Goal: Information Seeking & Learning: Check status

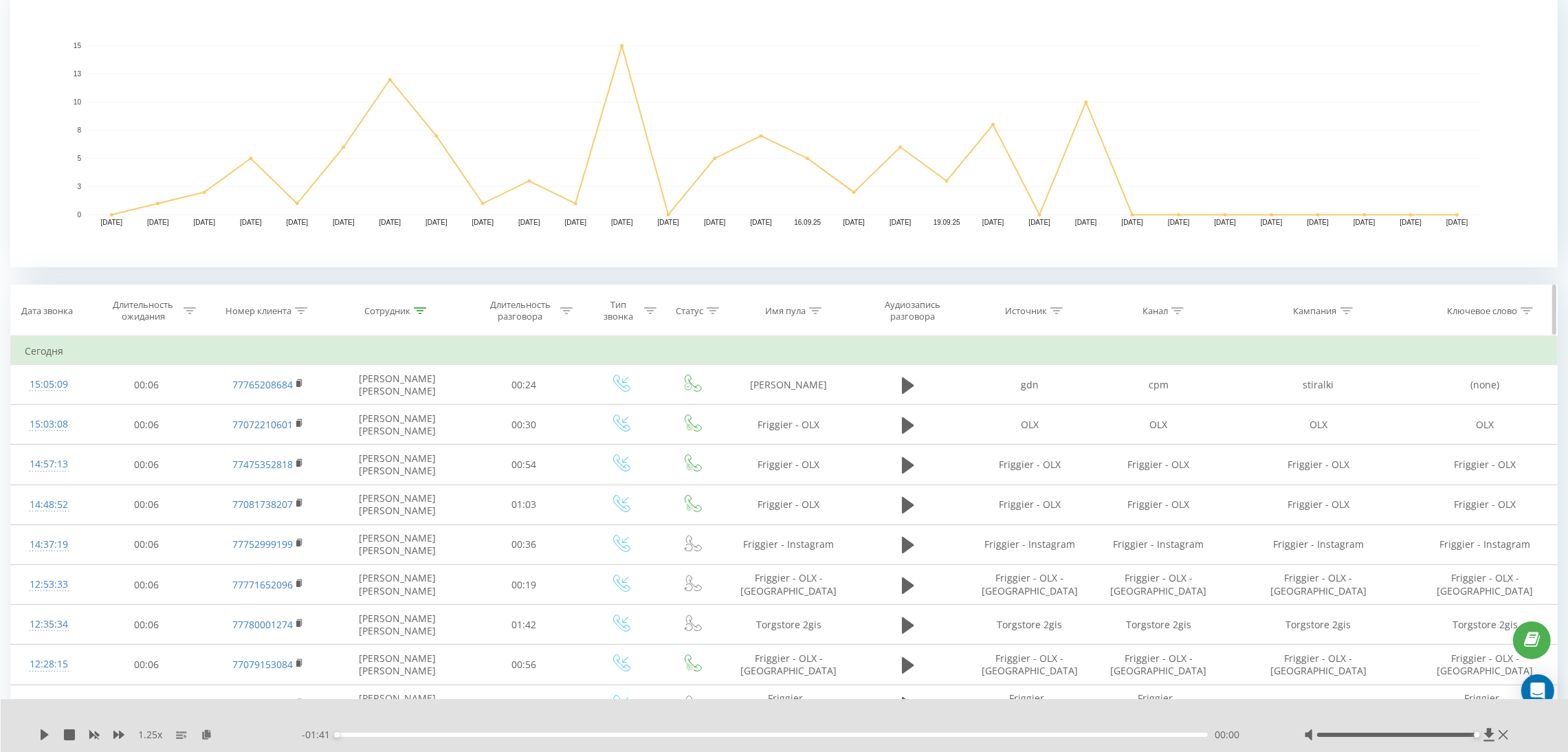
click at [421, 312] on icon at bounding box center [420, 311] width 12 height 7
click at [363, 441] on button "Отмена" at bounding box center [366, 437] width 59 height 17
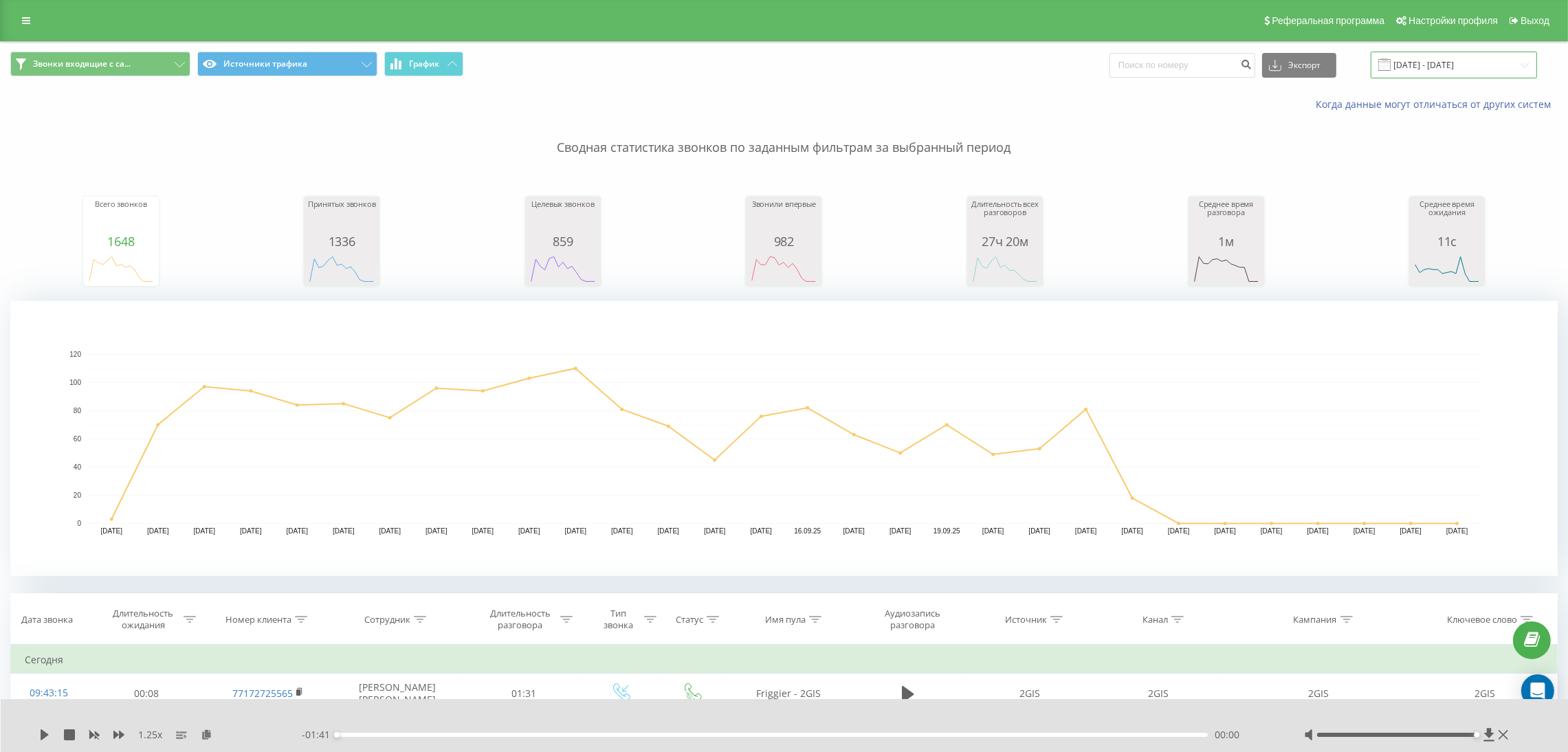
click at [1468, 62] on input "[DATE] - [DATE]" at bounding box center [1454, 65] width 166 height 27
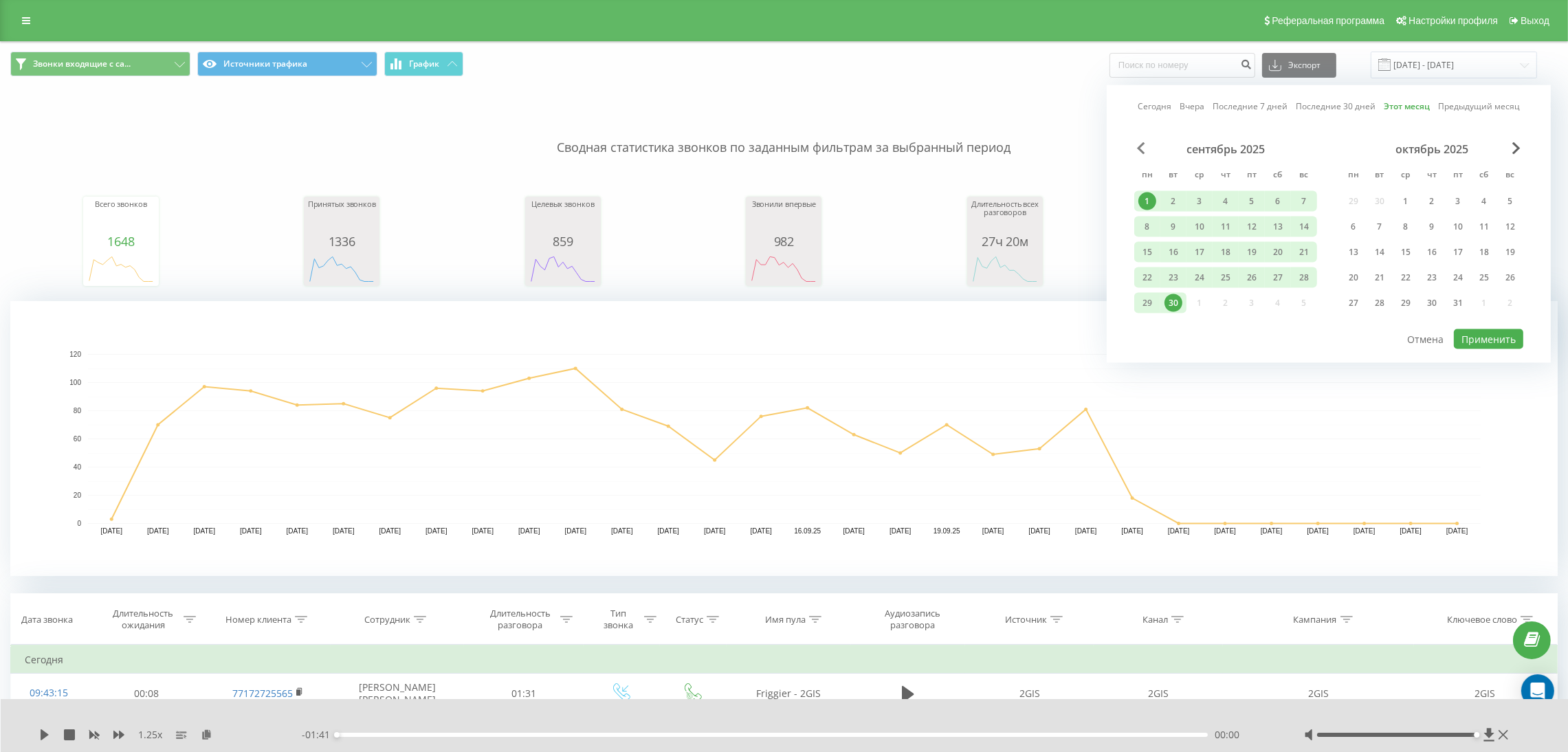
click at [1139, 145] on span "Previous Month" at bounding box center [1141, 148] width 9 height 12
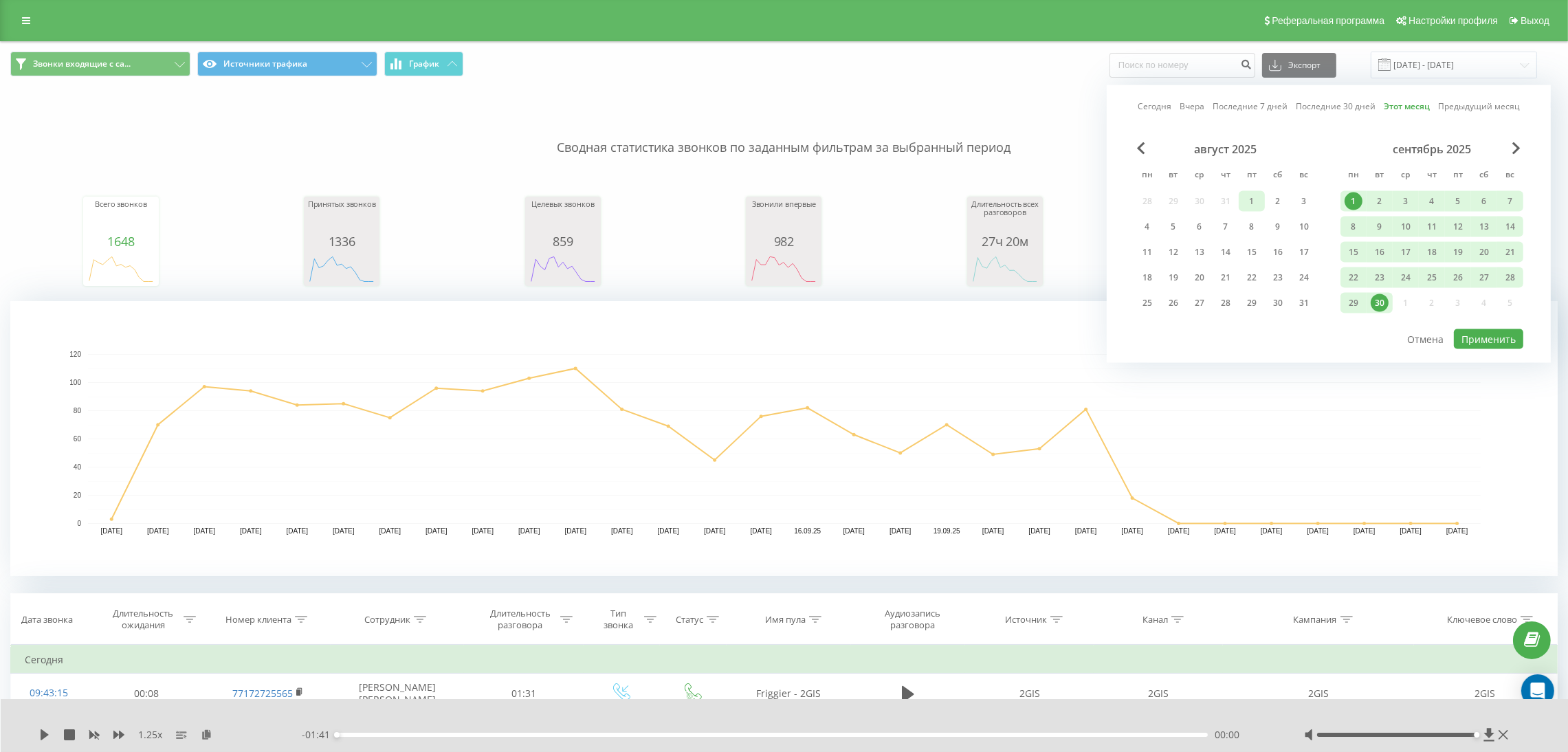
click at [1258, 198] on div "1" at bounding box center [1251, 201] width 18 height 18
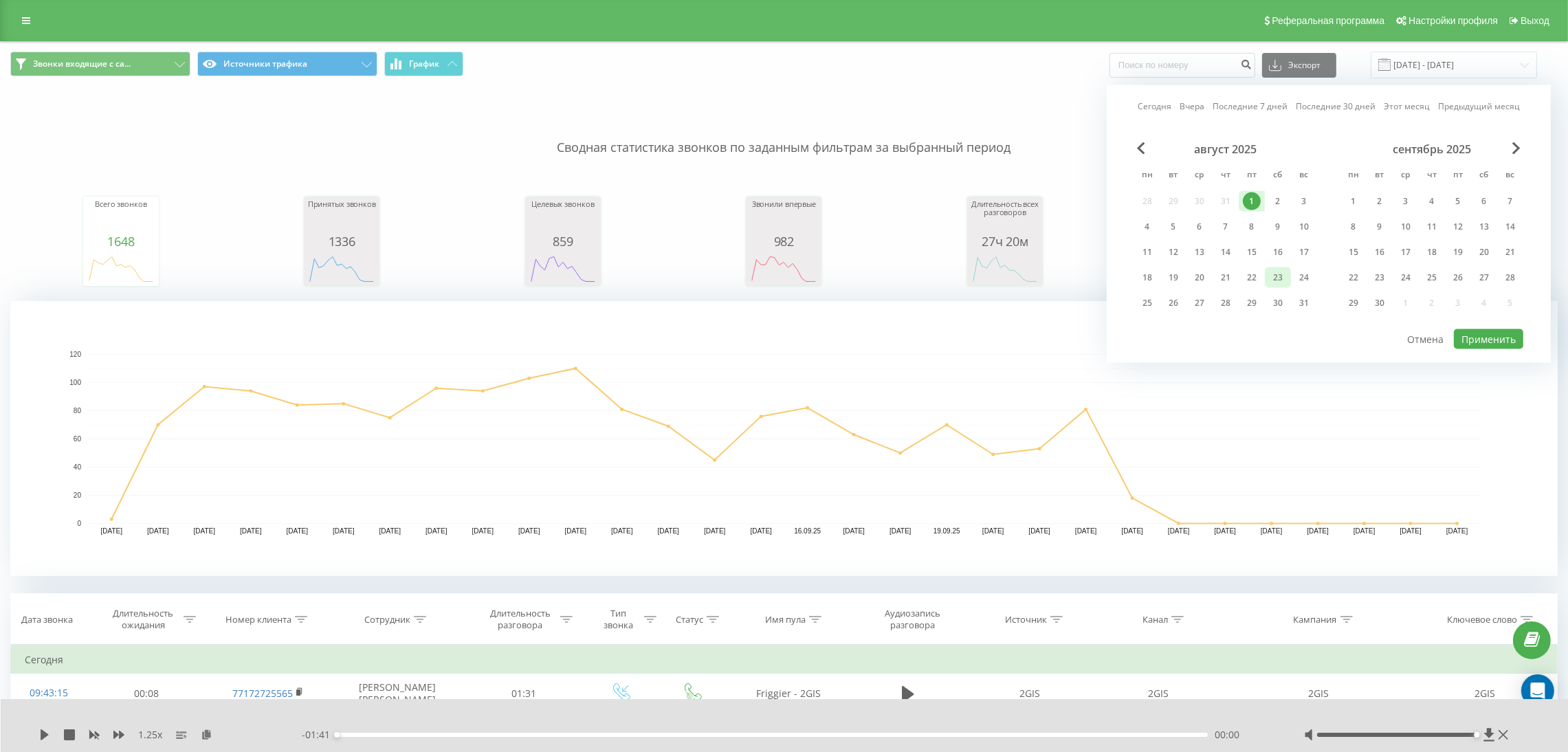
click at [1271, 276] on div "23" at bounding box center [1277, 278] width 18 height 18
click at [1475, 331] on button "Применить" at bounding box center [1488, 338] width 69 height 20
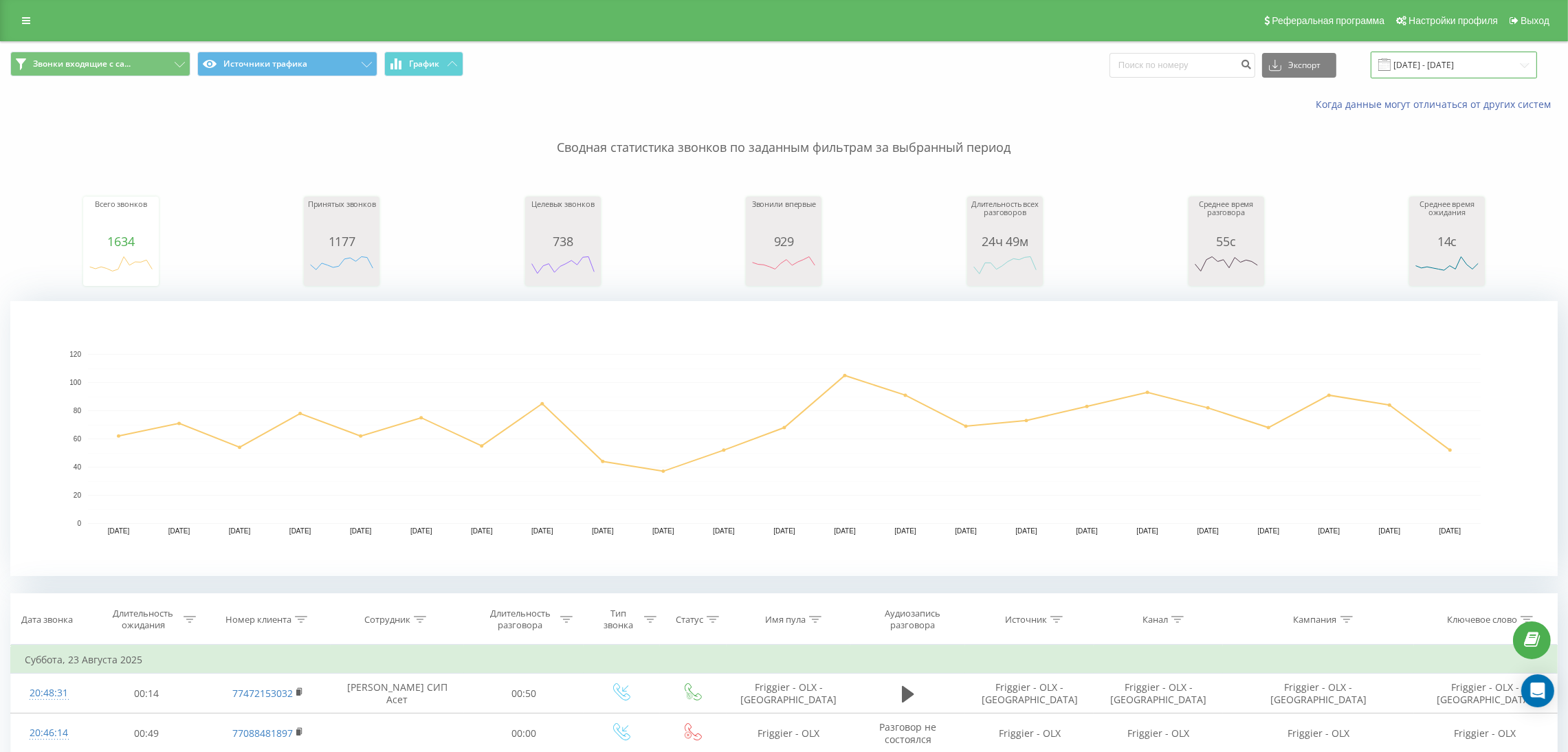
click at [1449, 66] on input "[DATE] - [DATE]" at bounding box center [1454, 65] width 166 height 27
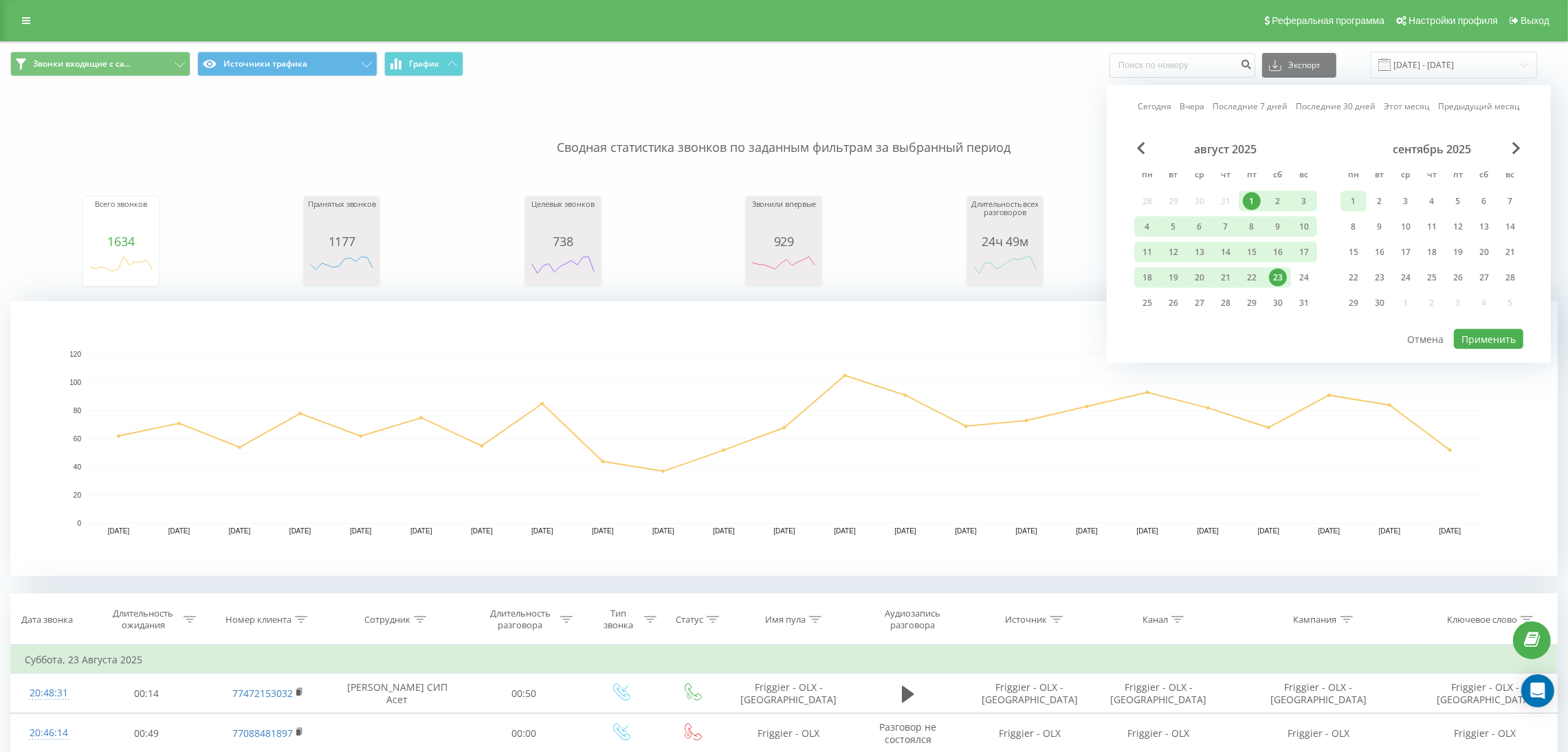
click at [1359, 193] on div "1" at bounding box center [1353, 201] width 18 height 18
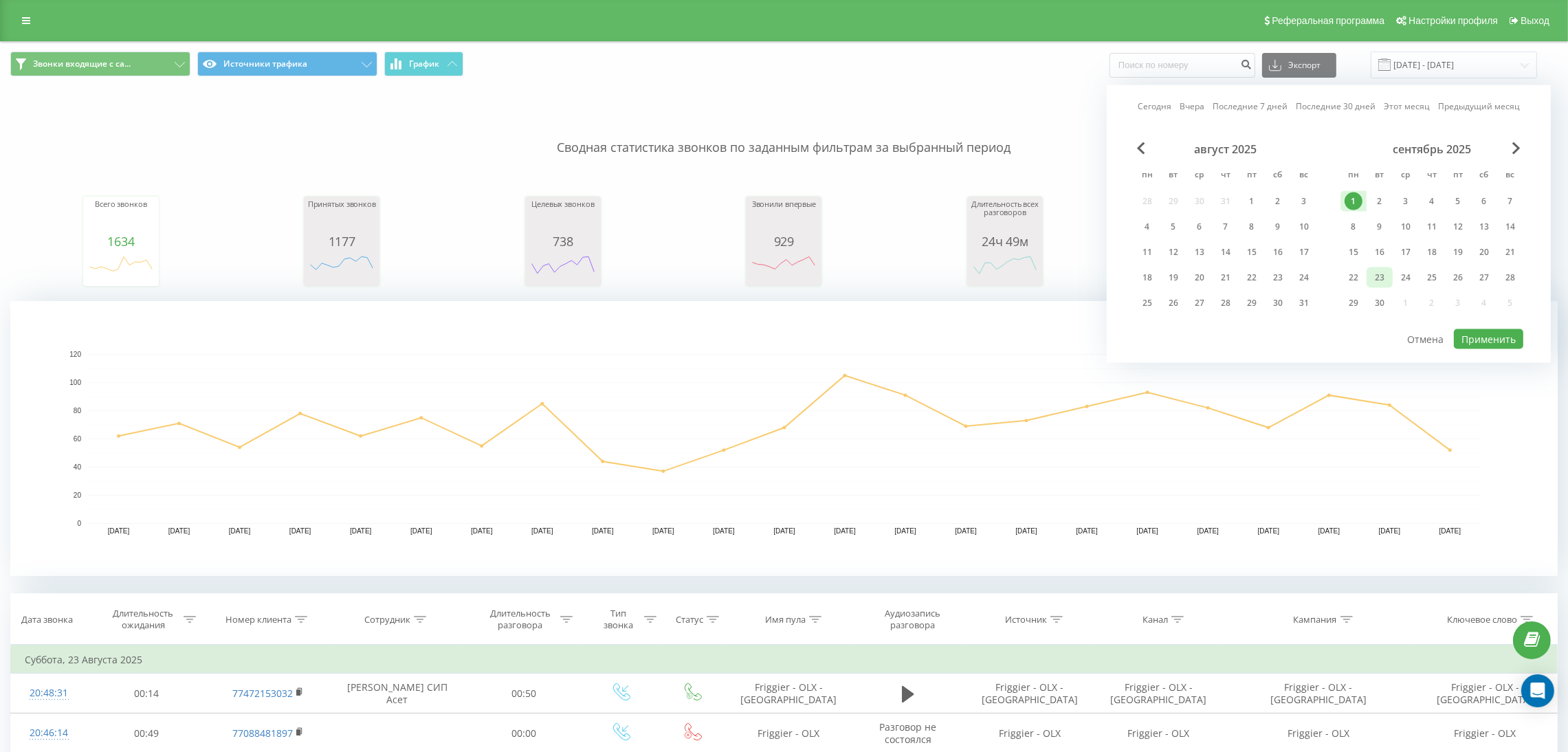
click at [1382, 269] on div "23" at bounding box center [1379, 278] width 18 height 18
click at [1499, 333] on button "Применить" at bounding box center [1488, 338] width 69 height 20
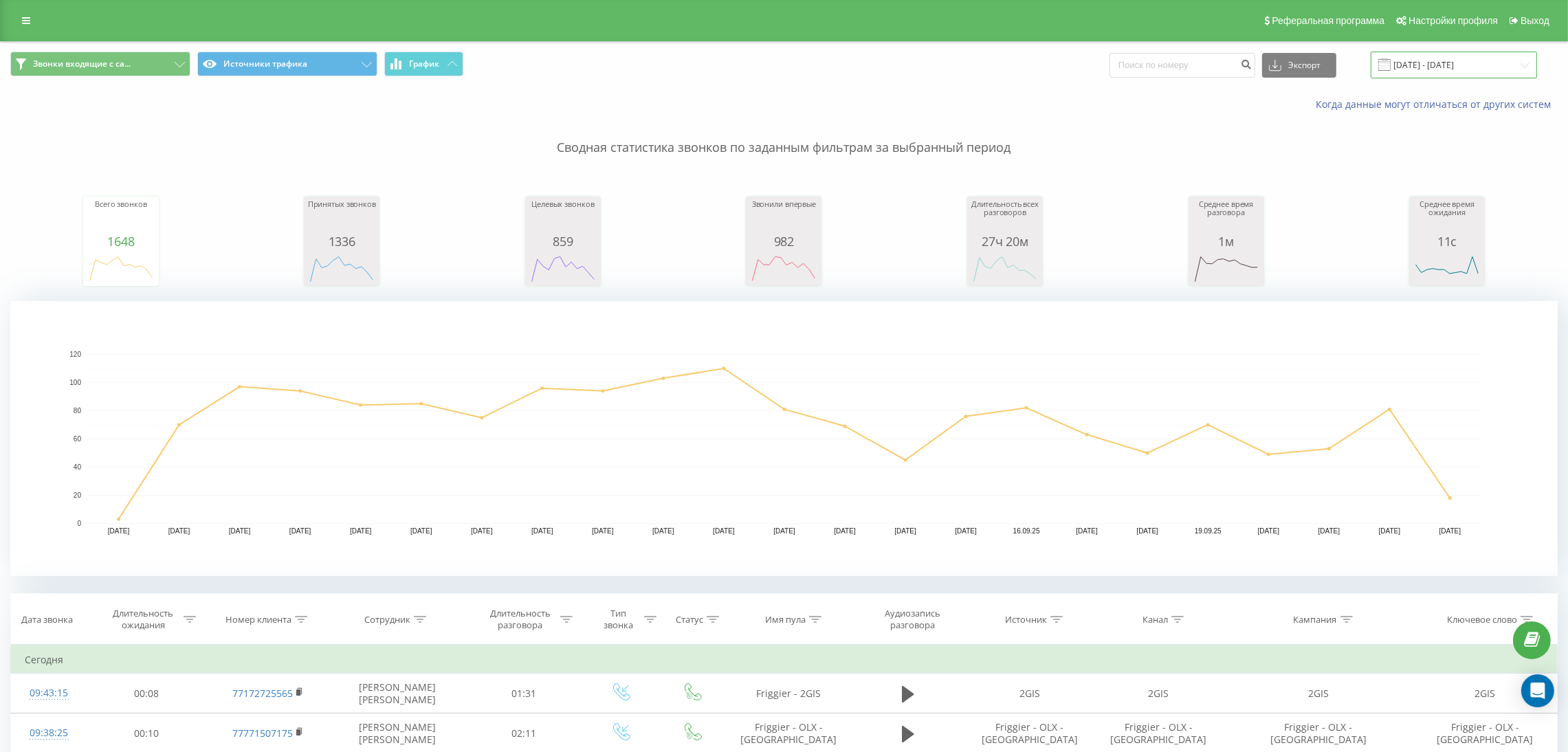
click at [1449, 62] on input "[DATE] - [DATE]" at bounding box center [1454, 65] width 166 height 27
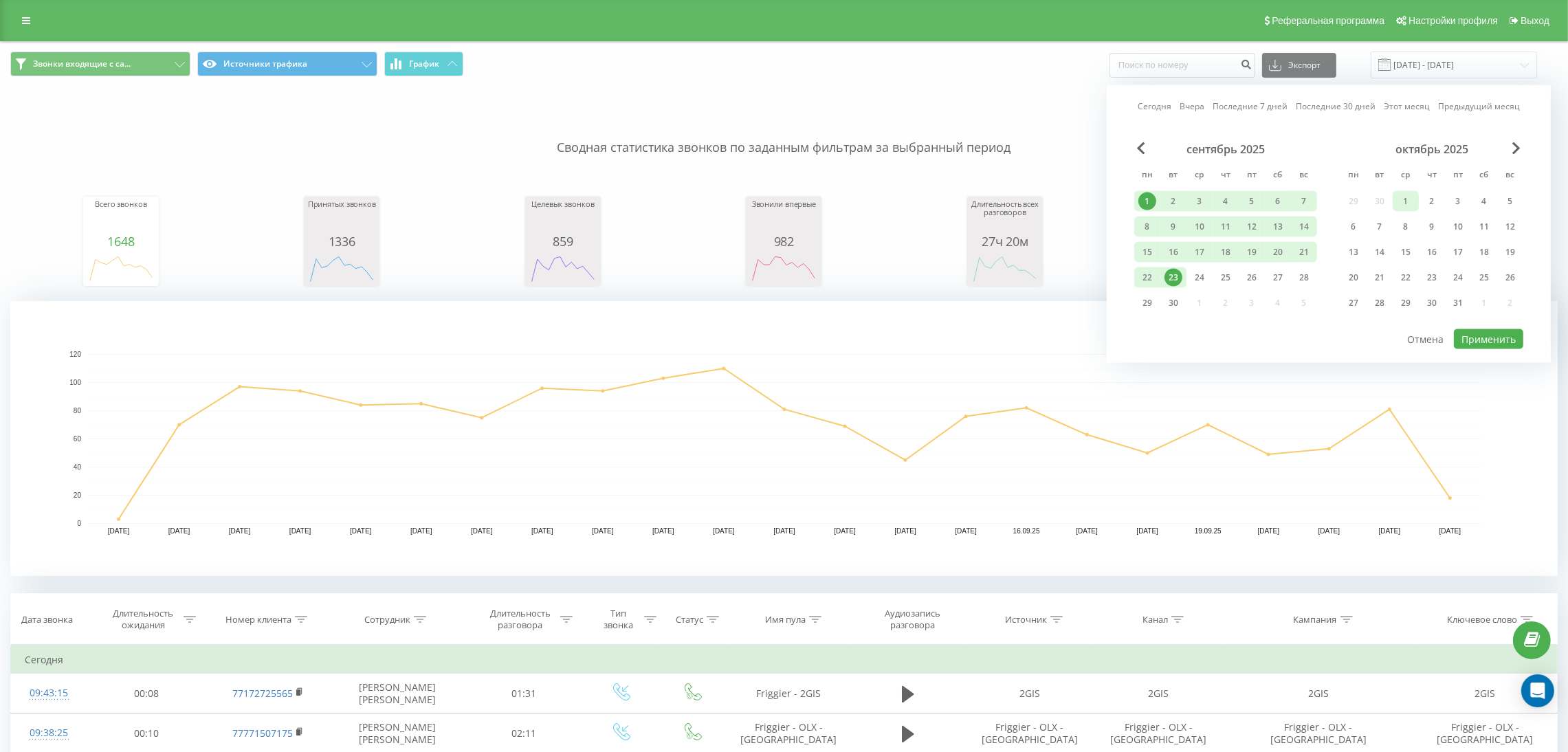
click at [1397, 196] on div "1" at bounding box center [1405, 201] width 18 height 18
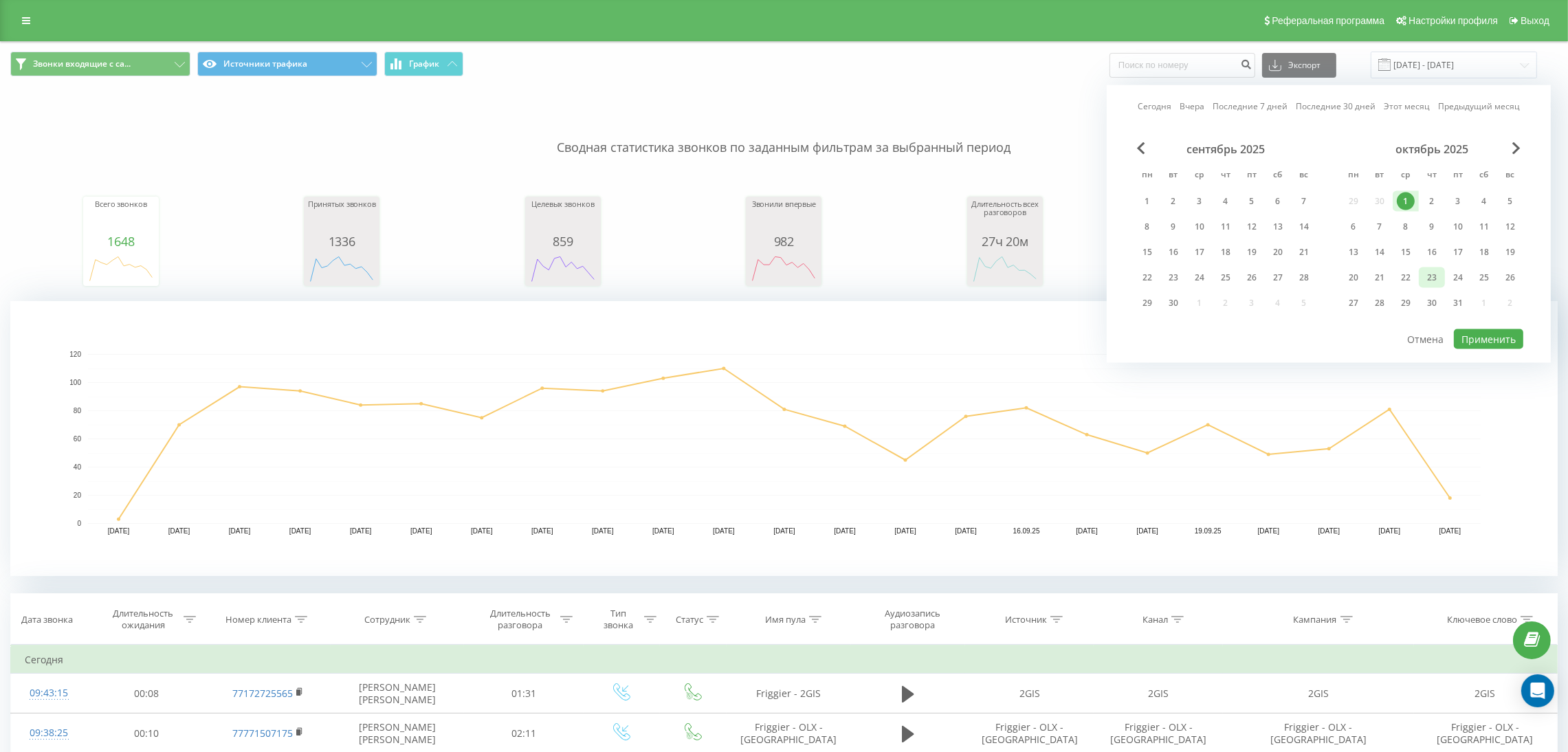
click at [1425, 276] on div "23" at bounding box center [1431, 278] width 18 height 18
click at [1482, 332] on button "Применить" at bounding box center [1488, 338] width 69 height 20
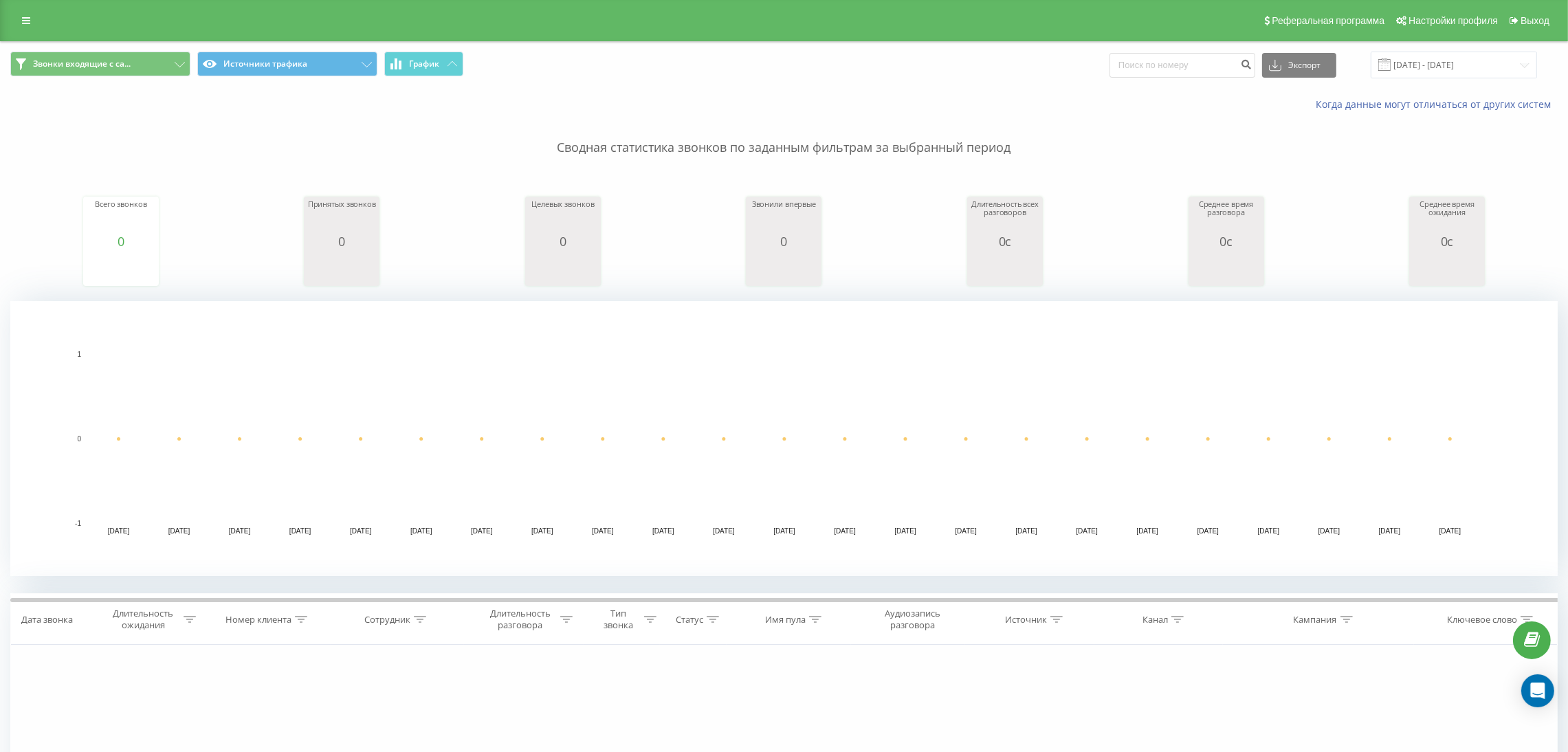
click at [1445, 82] on div "Звонки входящие с са... Источники трафика График Экспорт .csv .xls .xlsx [DATE]…" at bounding box center [784, 64] width 1566 height 46
click at [1445, 75] on input "[DATE] - [DATE]" at bounding box center [1454, 65] width 166 height 27
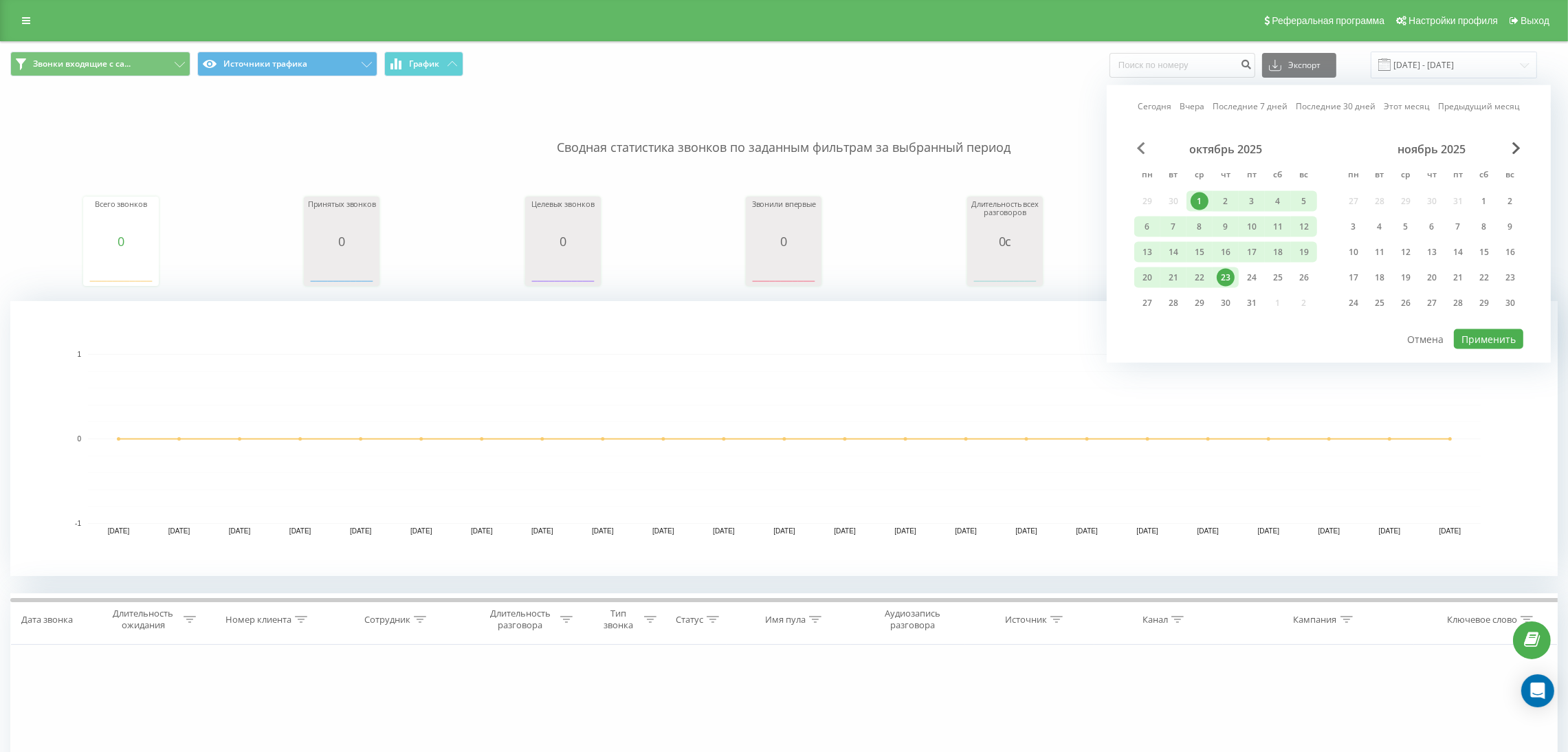
click at [1141, 145] on span "Previous Month" at bounding box center [1141, 148] width 9 height 12
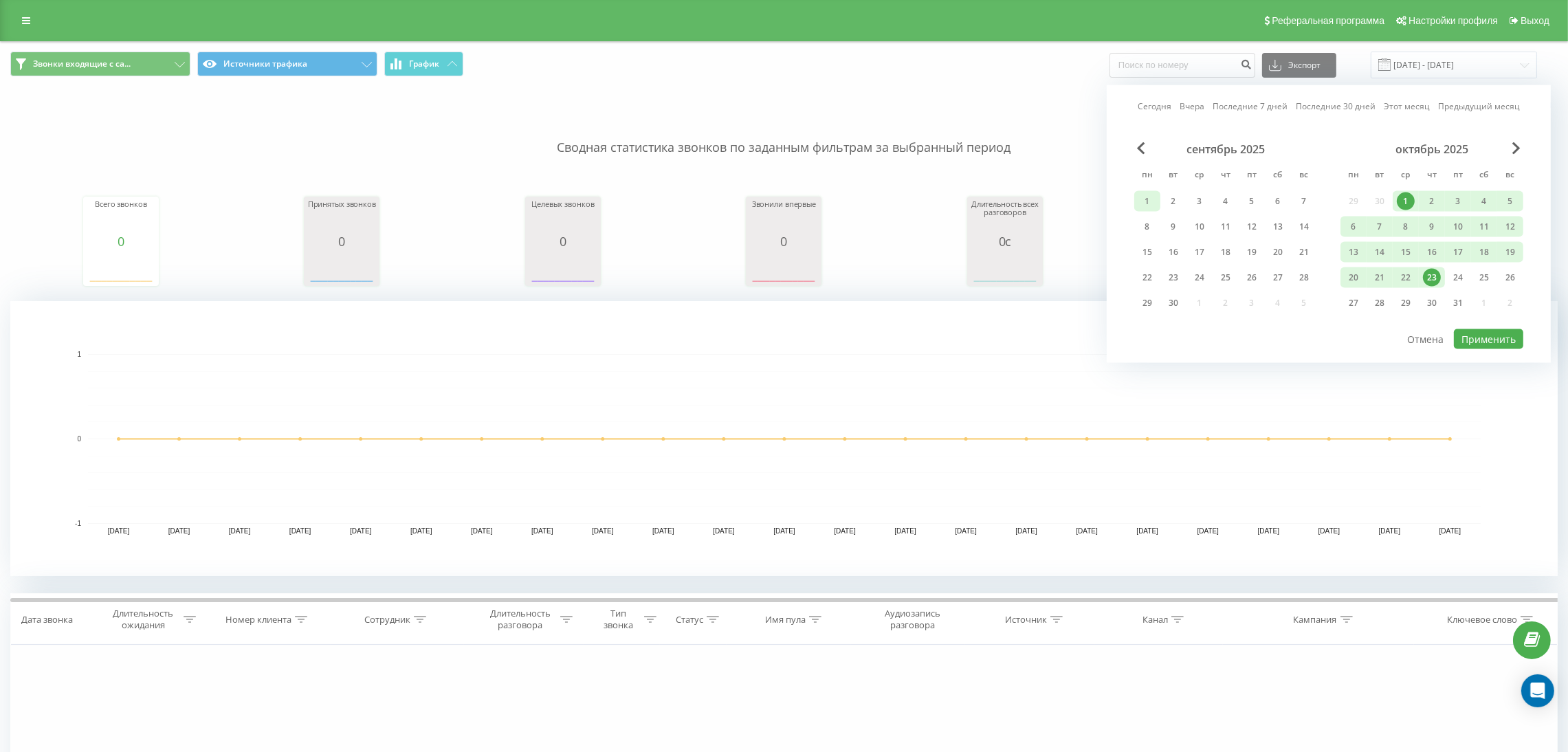
click at [1141, 193] on div "1" at bounding box center [1147, 201] width 18 height 18
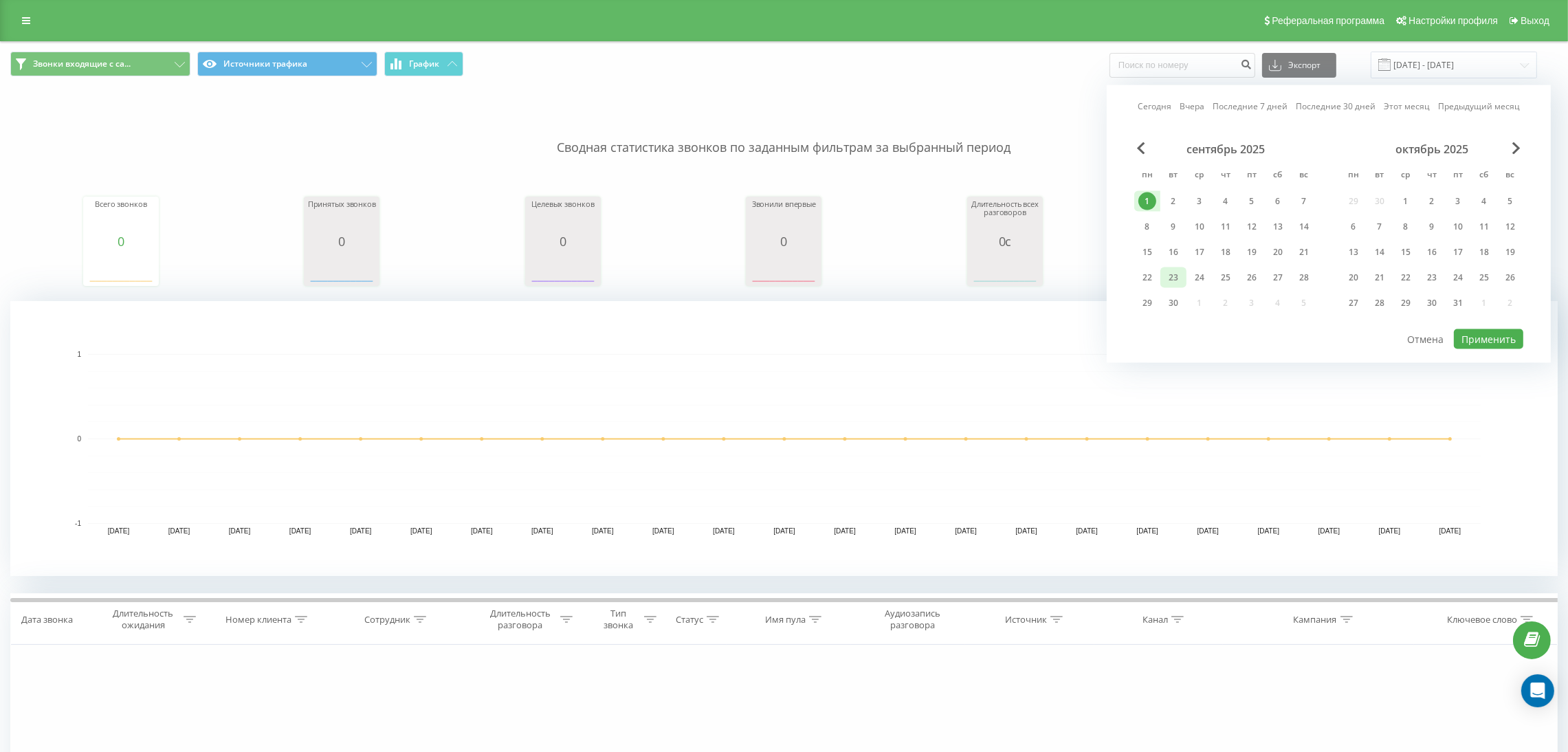
click at [1178, 269] on div "23" at bounding box center [1173, 278] width 18 height 18
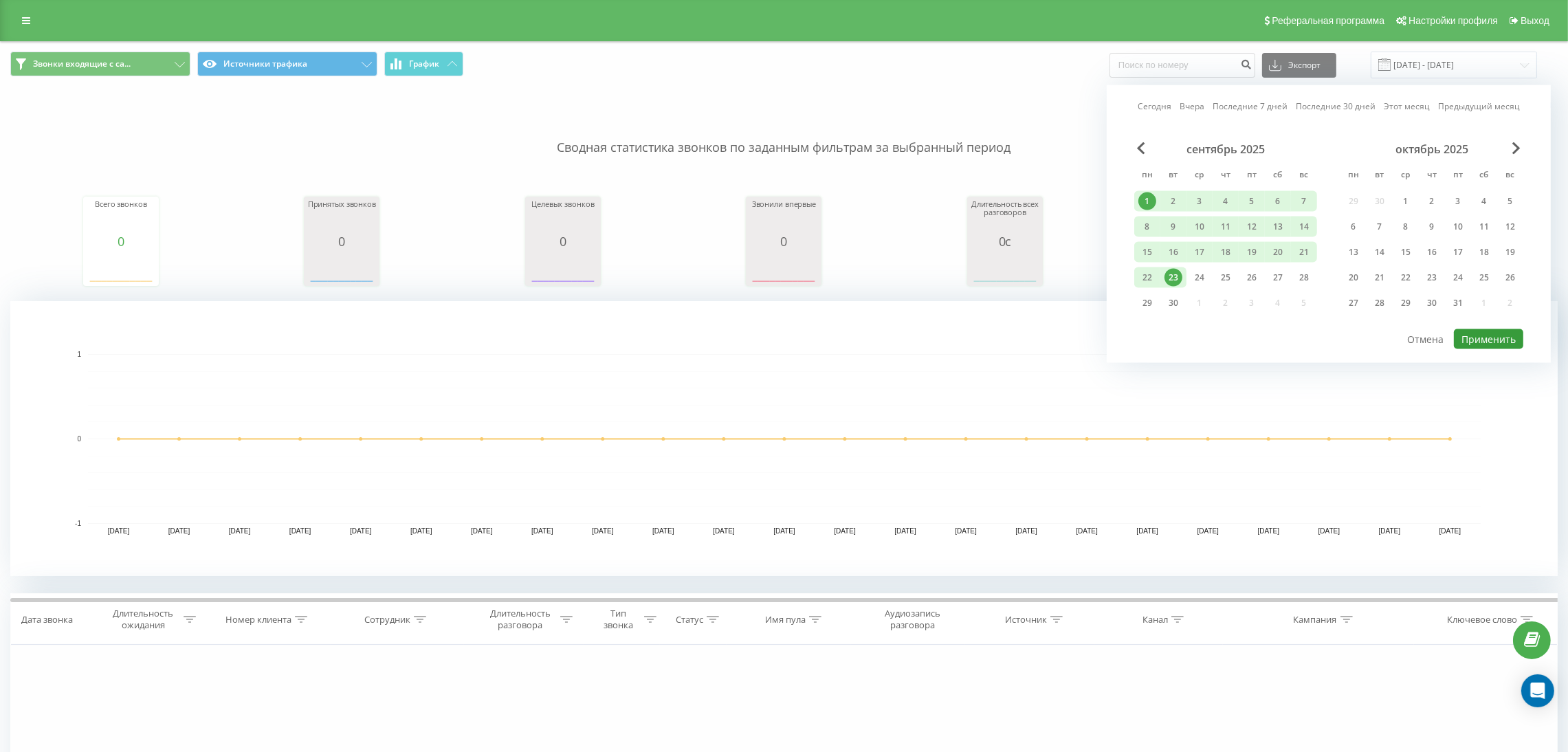
click at [1468, 332] on button "Применить" at bounding box center [1488, 338] width 69 height 20
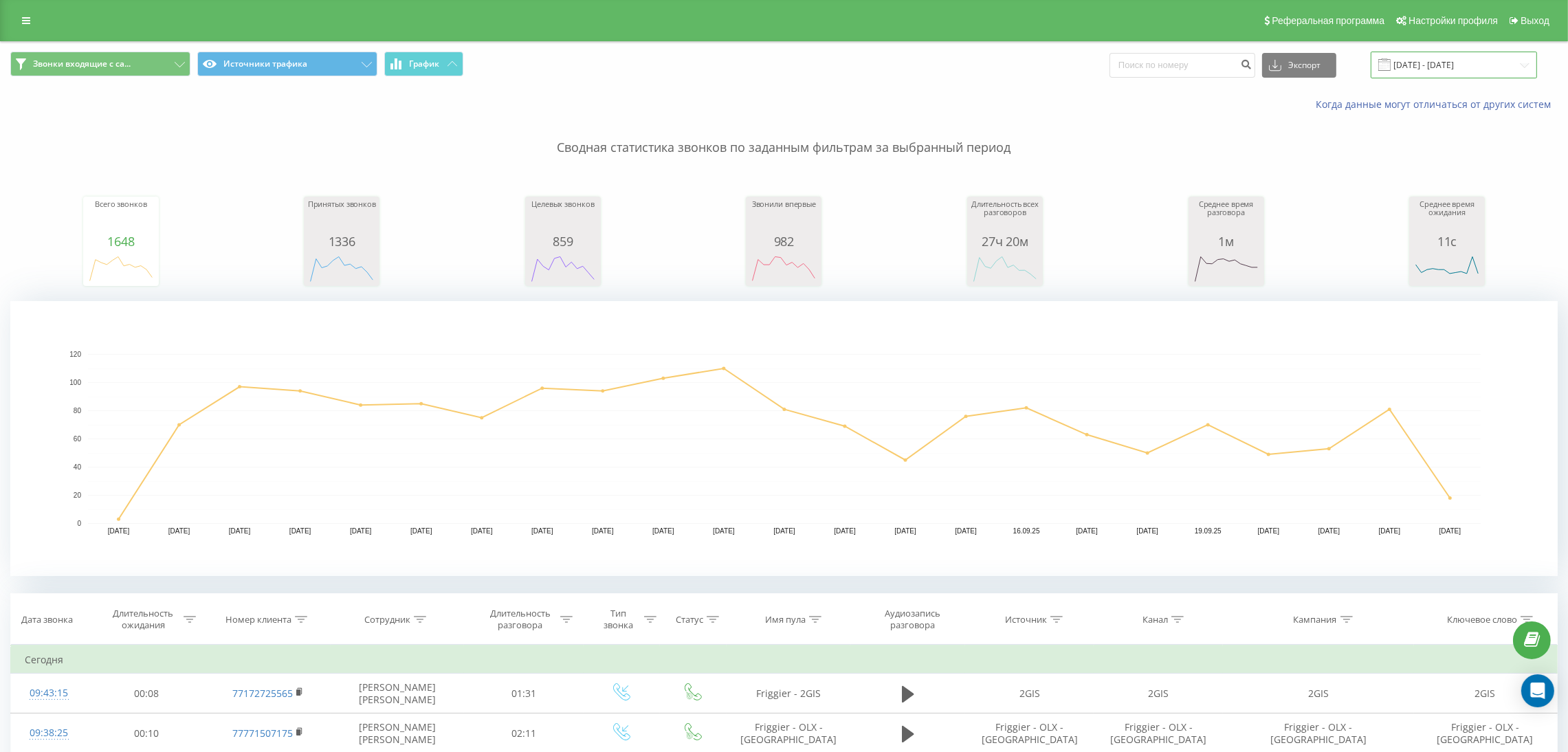
click at [1436, 68] on input "[DATE] - [DATE]" at bounding box center [1454, 65] width 166 height 27
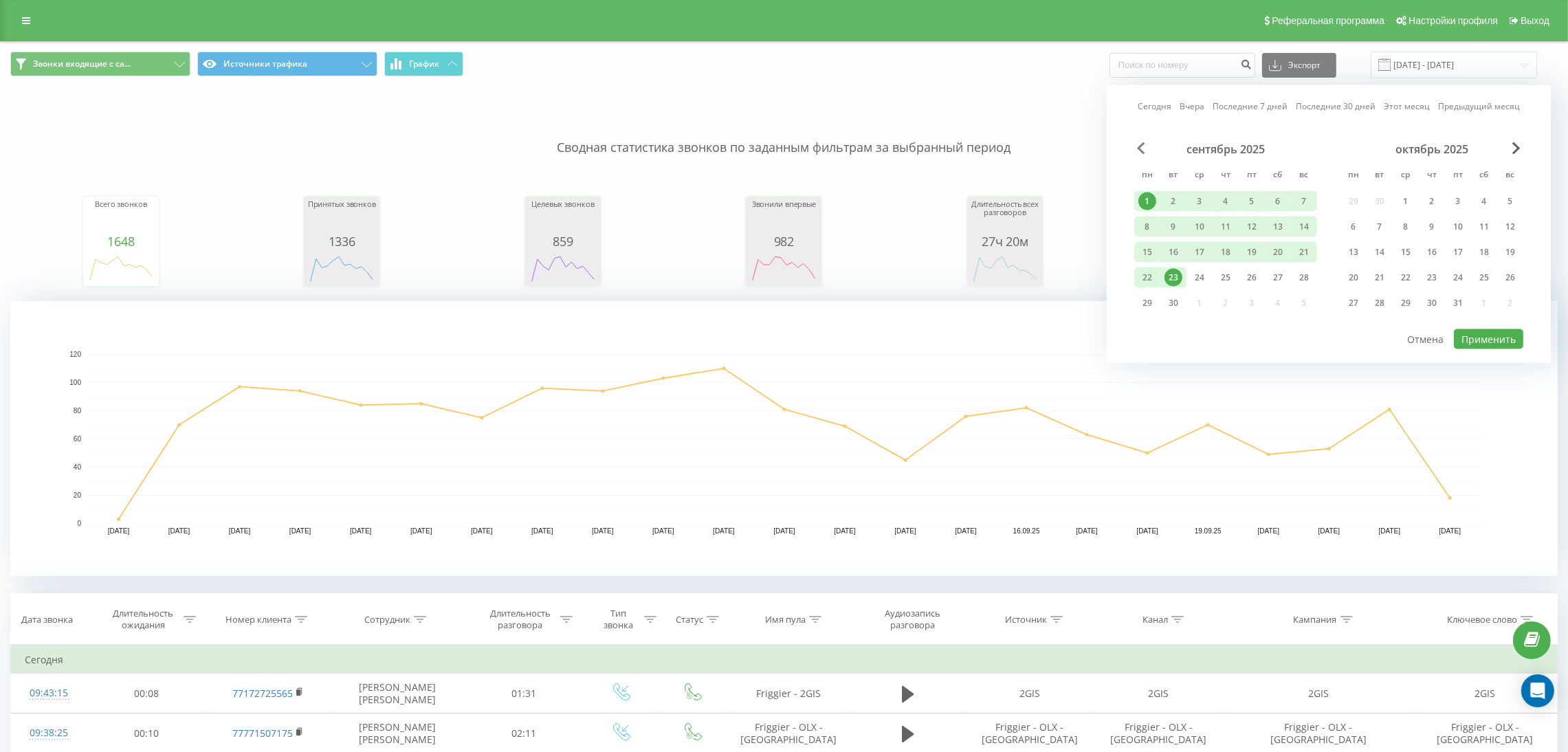
click at [1141, 149] on span "Previous Month" at bounding box center [1141, 148] width 9 height 12
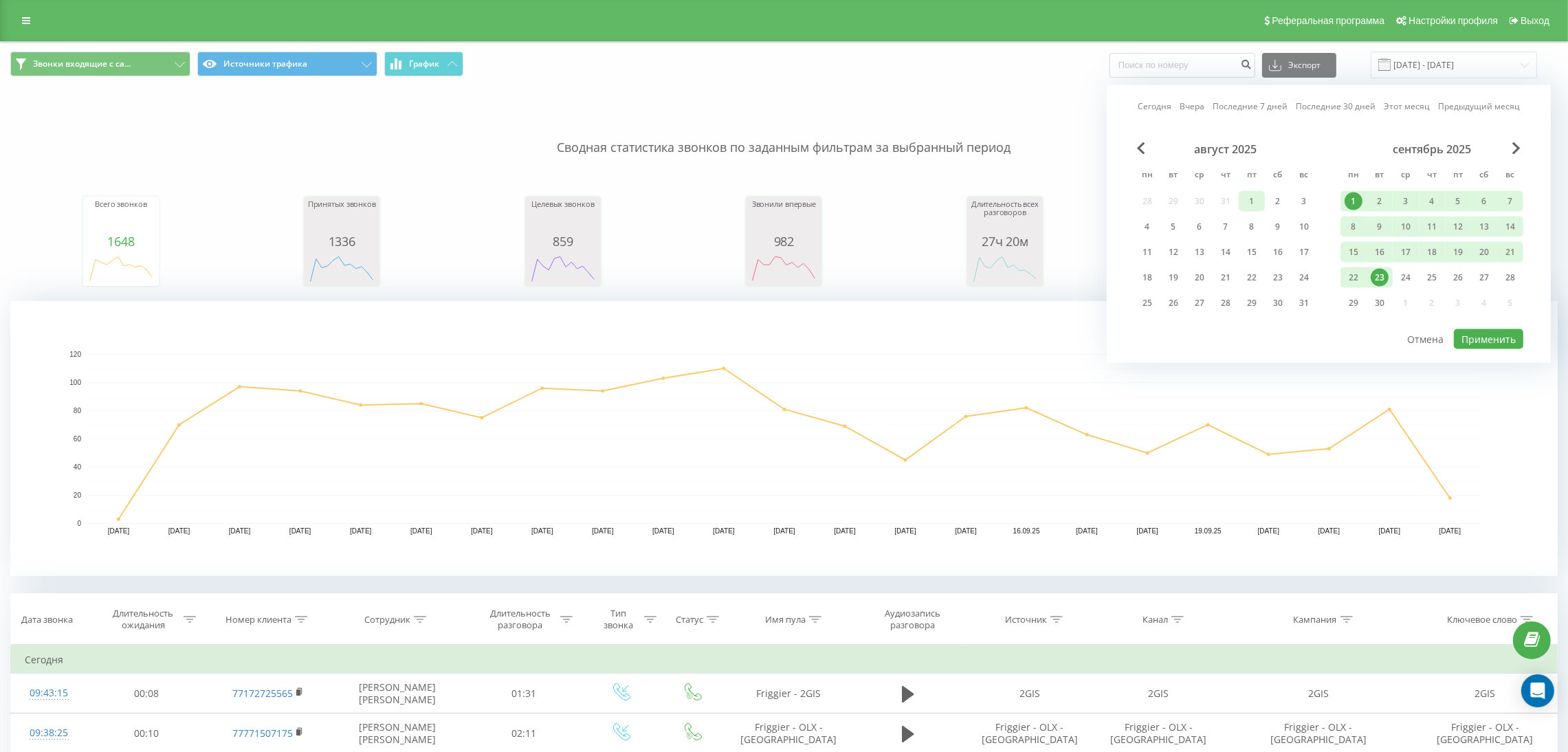
click at [1251, 205] on div "1" at bounding box center [1251, 201] width 18 height 18
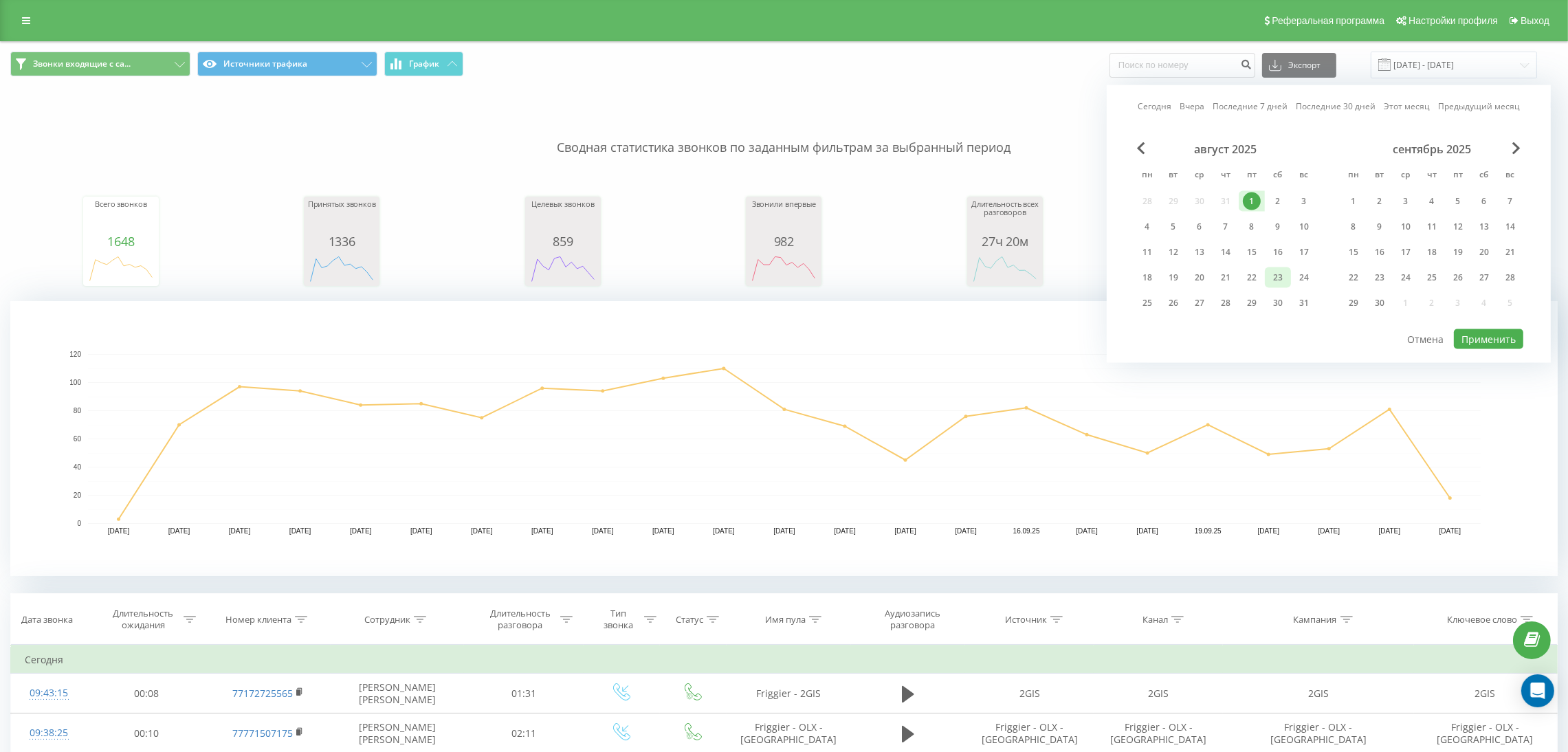
drag, startPoint x: 1293, startPoint y: 276, endPoint x: 1285, endPoint y: 276, distance: 8.0
click at [1289, 276] on div "18 19 20 21 22 23 24" at bounding box center [1225, 278] width 183 height 21
click at [1283, 276] on div "23" at bounding box center [1277, 278] width 18 height 18
click at [1474, 338] on button "Применить" at bounding box center [1488, 338] width 69 height 20
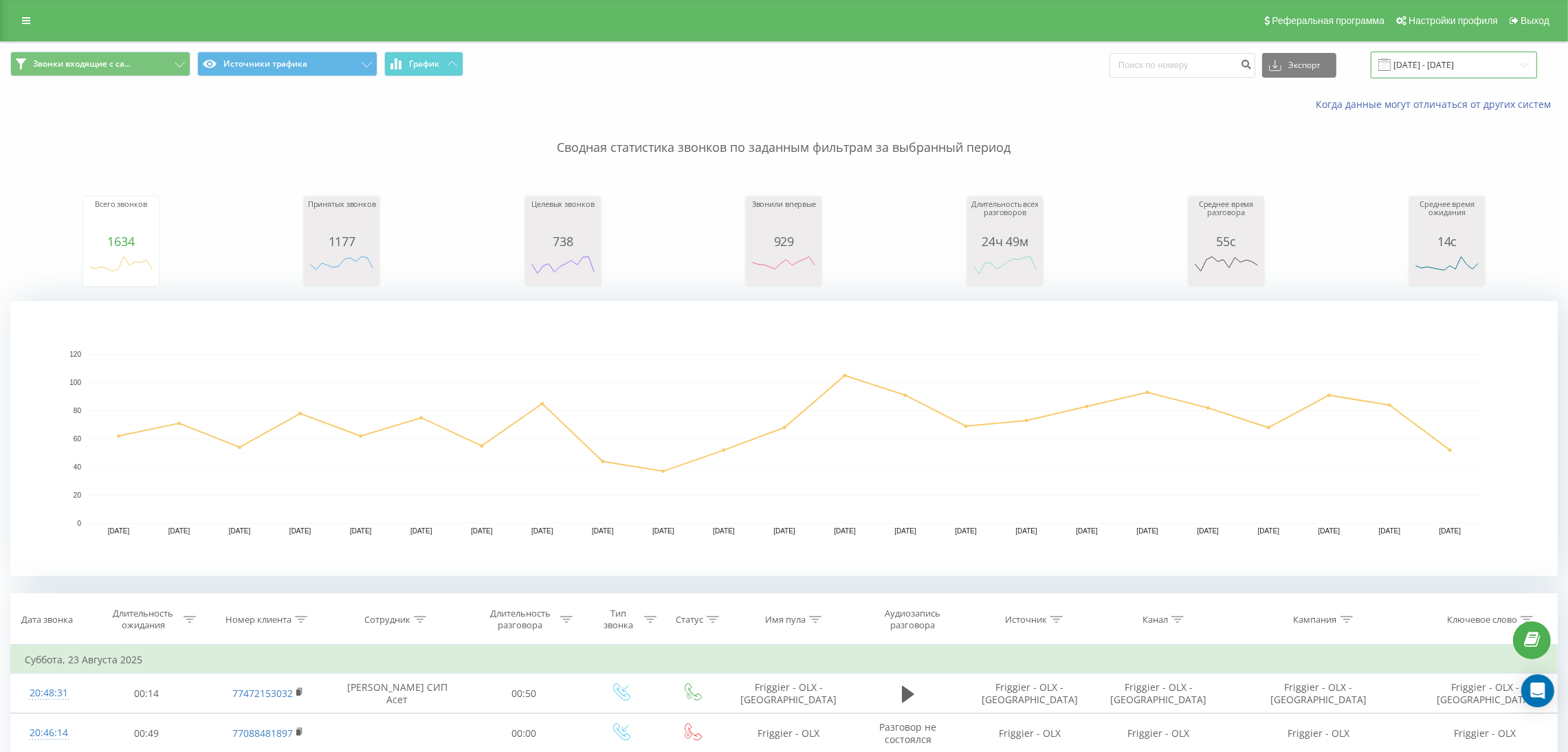
click at [1445, 67] on input "[DATE] - [DATE]" at bounding box center [1454, 65] width 166 height 27
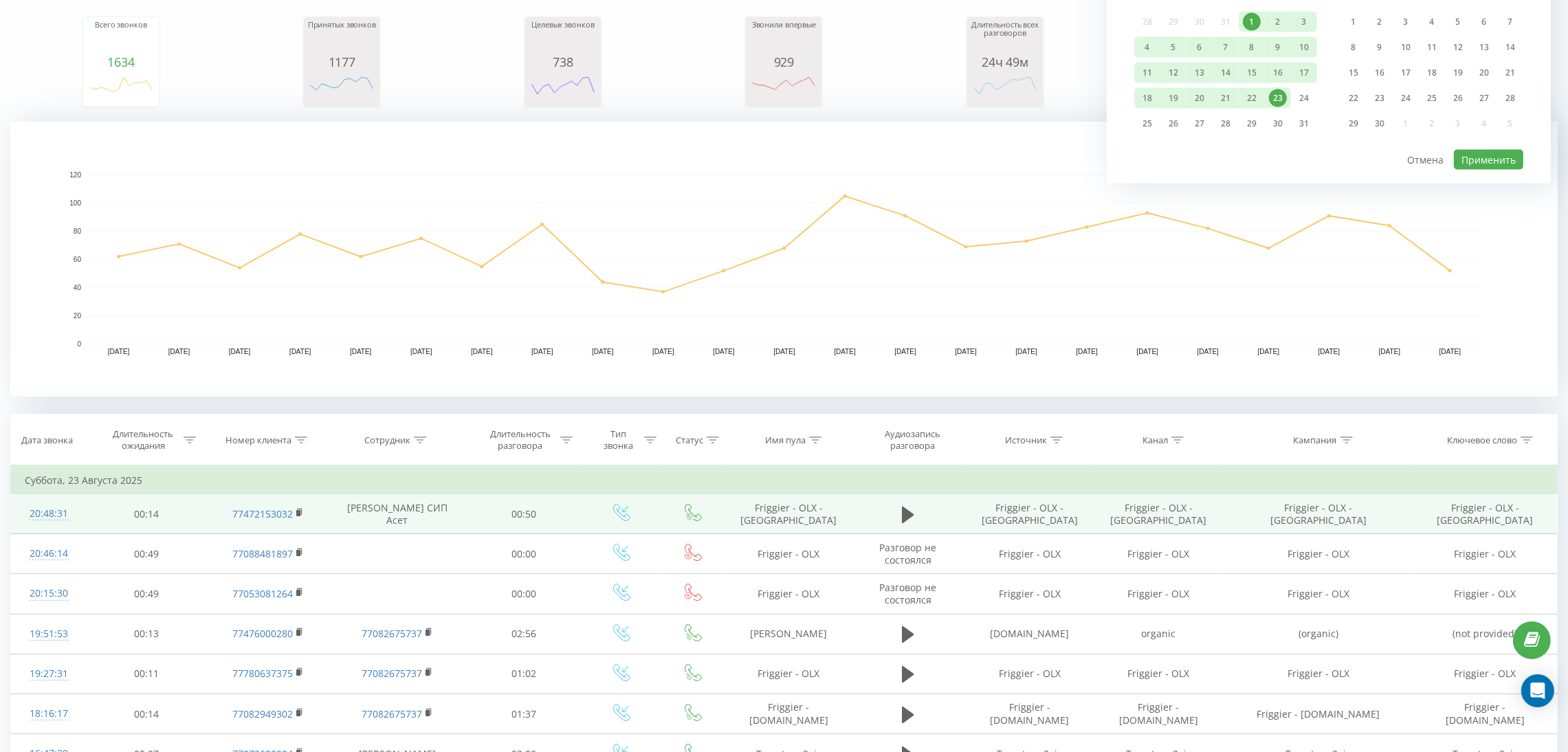
scroll to position [309, 0]
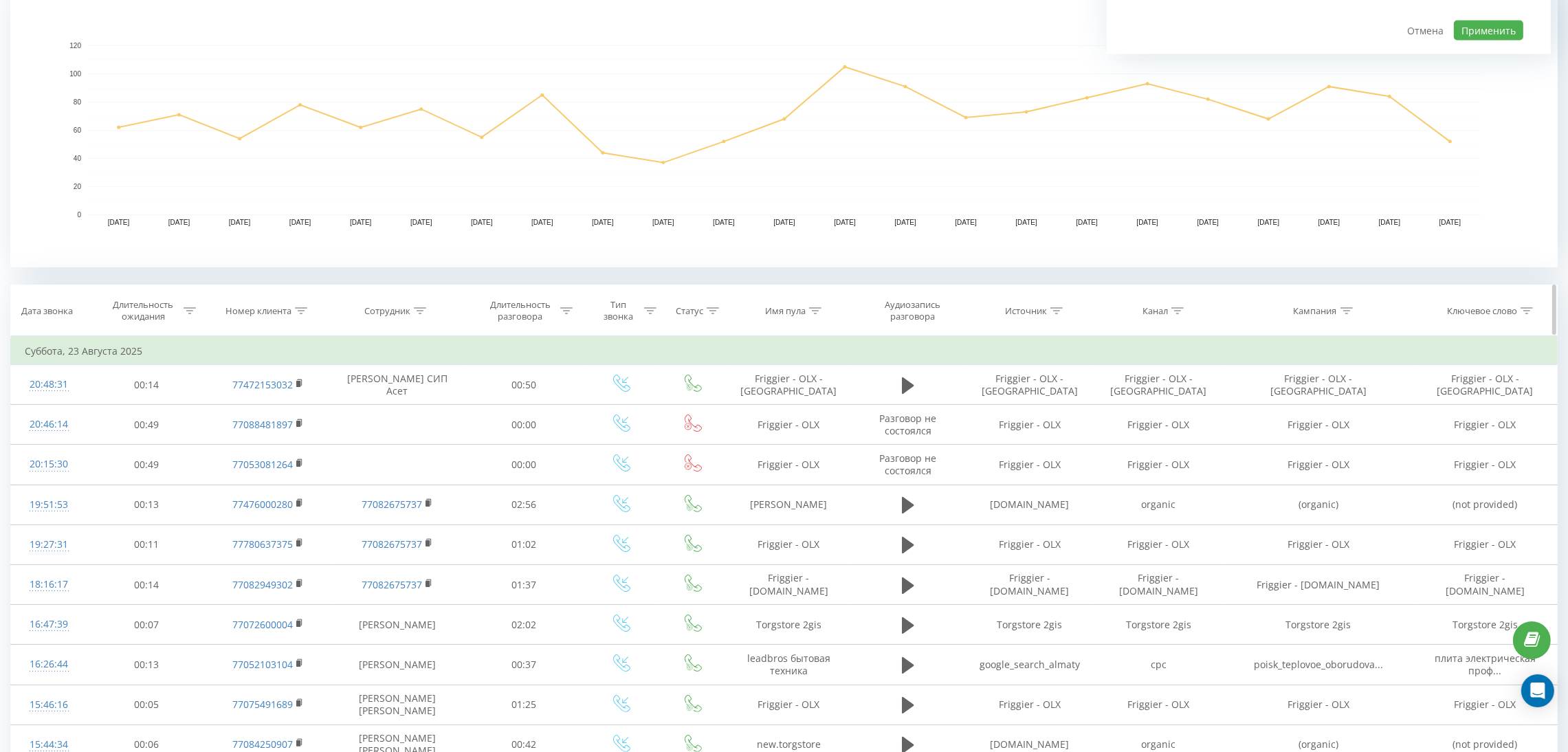
click at [710, 309] on icon at bounding box center [713, 311] width 12 height 7
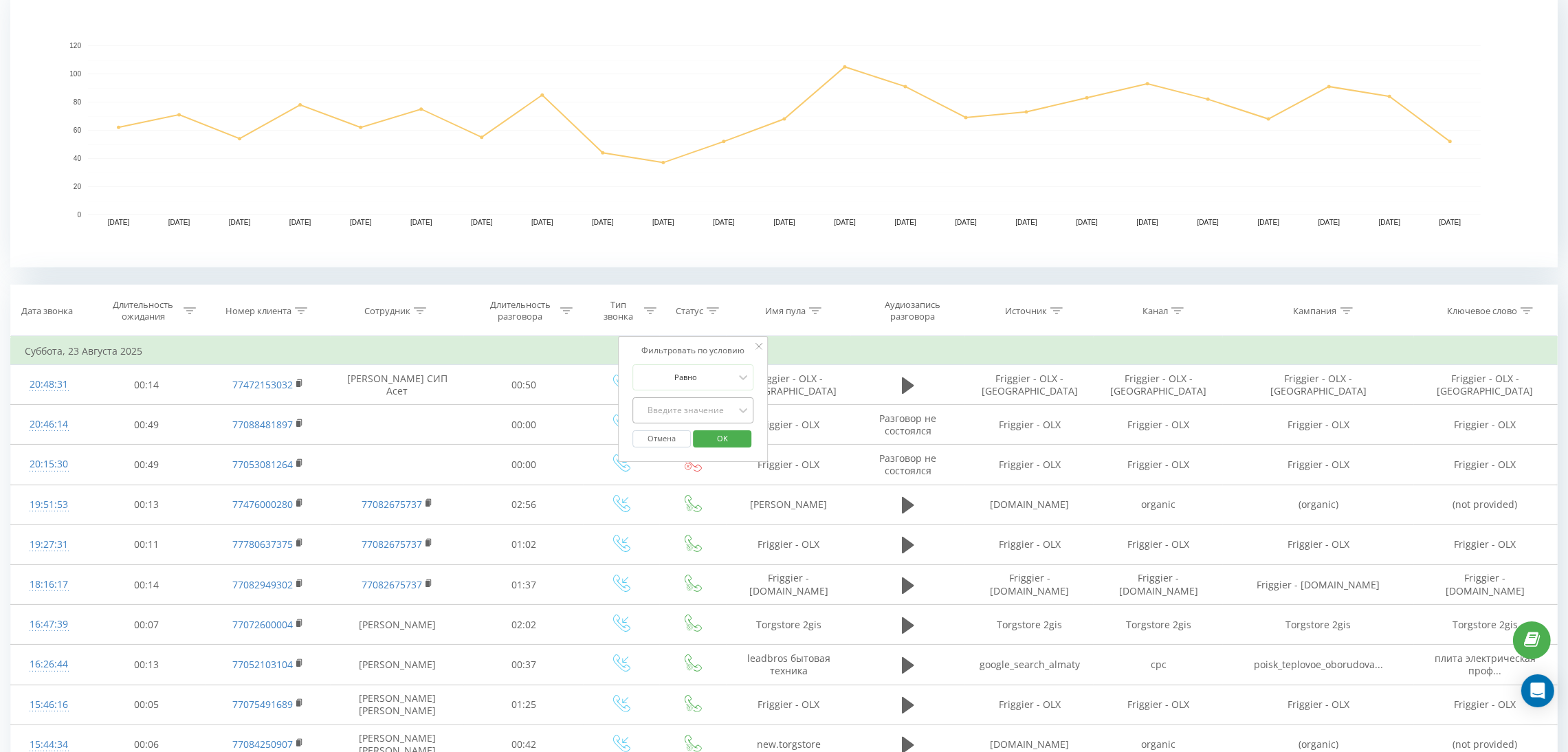
click at [694, 405] on div "Введите значение" at bounding box center [685, 410] width 98 height 11
click at [697, 466] on div "Нет ответа" at bounding box center [693, 459] width 119 height 22
click at [720, 435] on span "OK" at bounding box center [723, 438] width 38 height 22
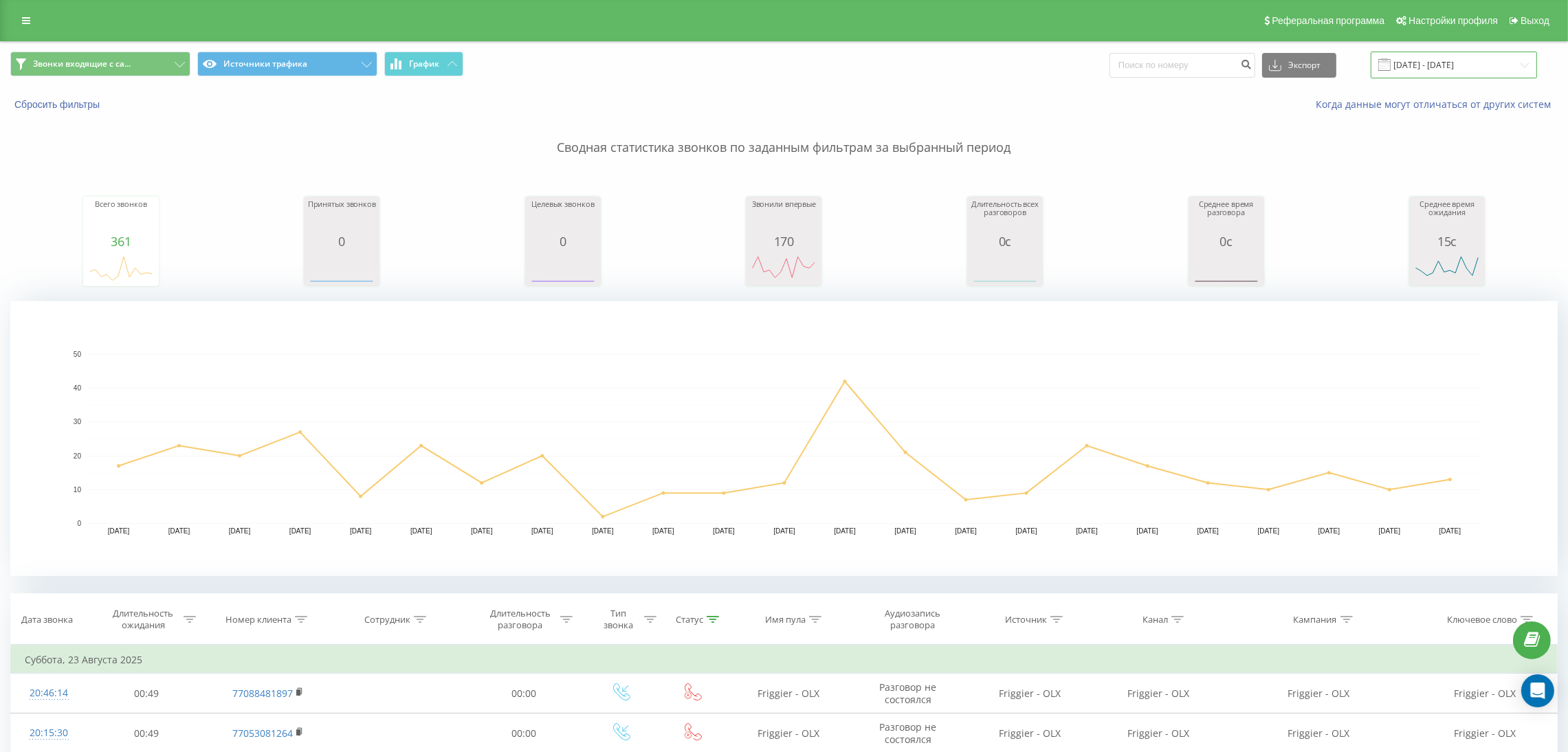
click at [1459, 59] on input "[DATE] - [DATE]" at bounding box center [1454, 65] width 166 height 27
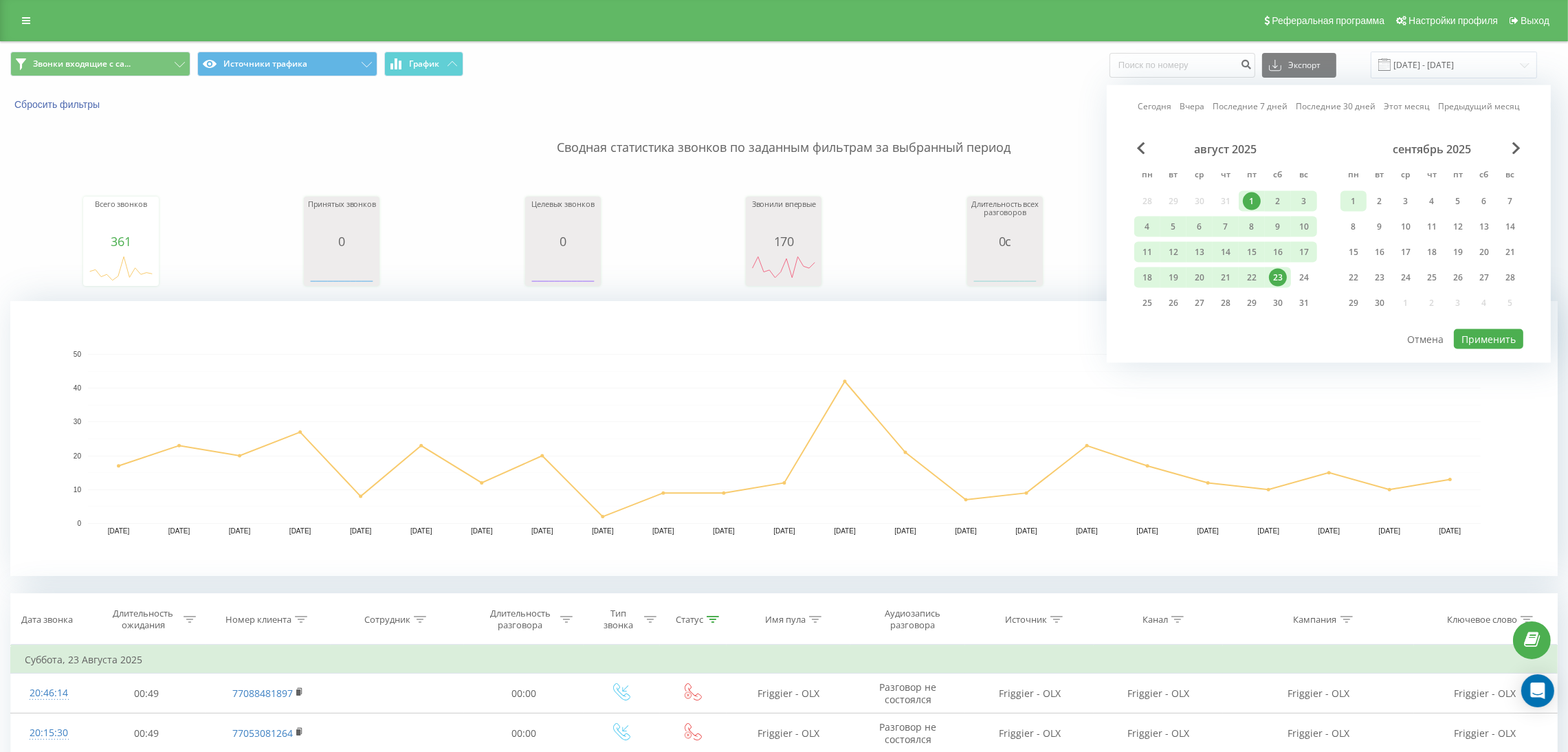
click at [1355, 202] on div "1" at bounding box center [1353, 201] width 18 height 18
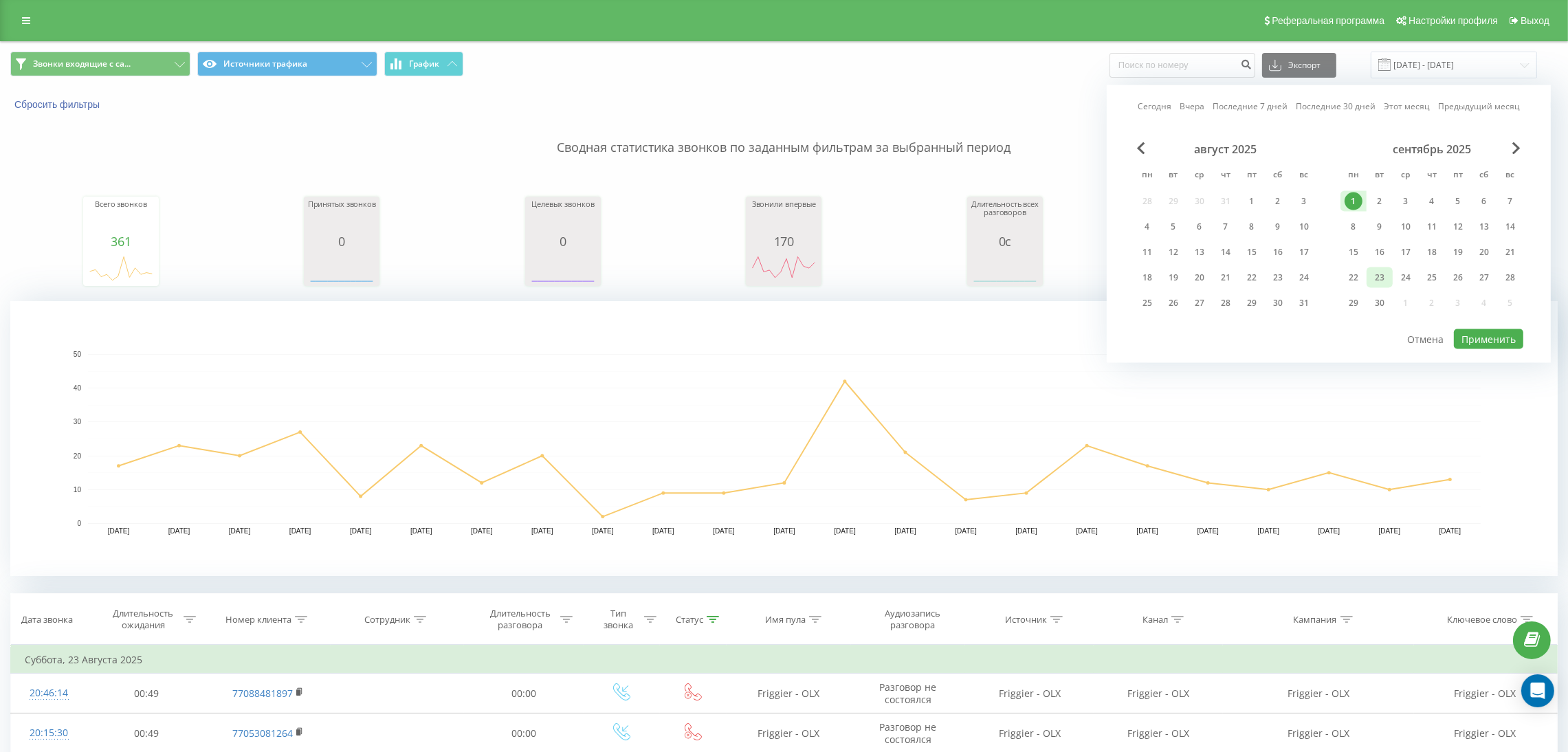
click at [1378, 272] on div "23" at bounding box center [1379, 278] width 18 height 18
click at [1496, 338] on button "Применить" at bounding box center [1488, 338] width 69 height 20
type input "[DATE] - [DATE]"
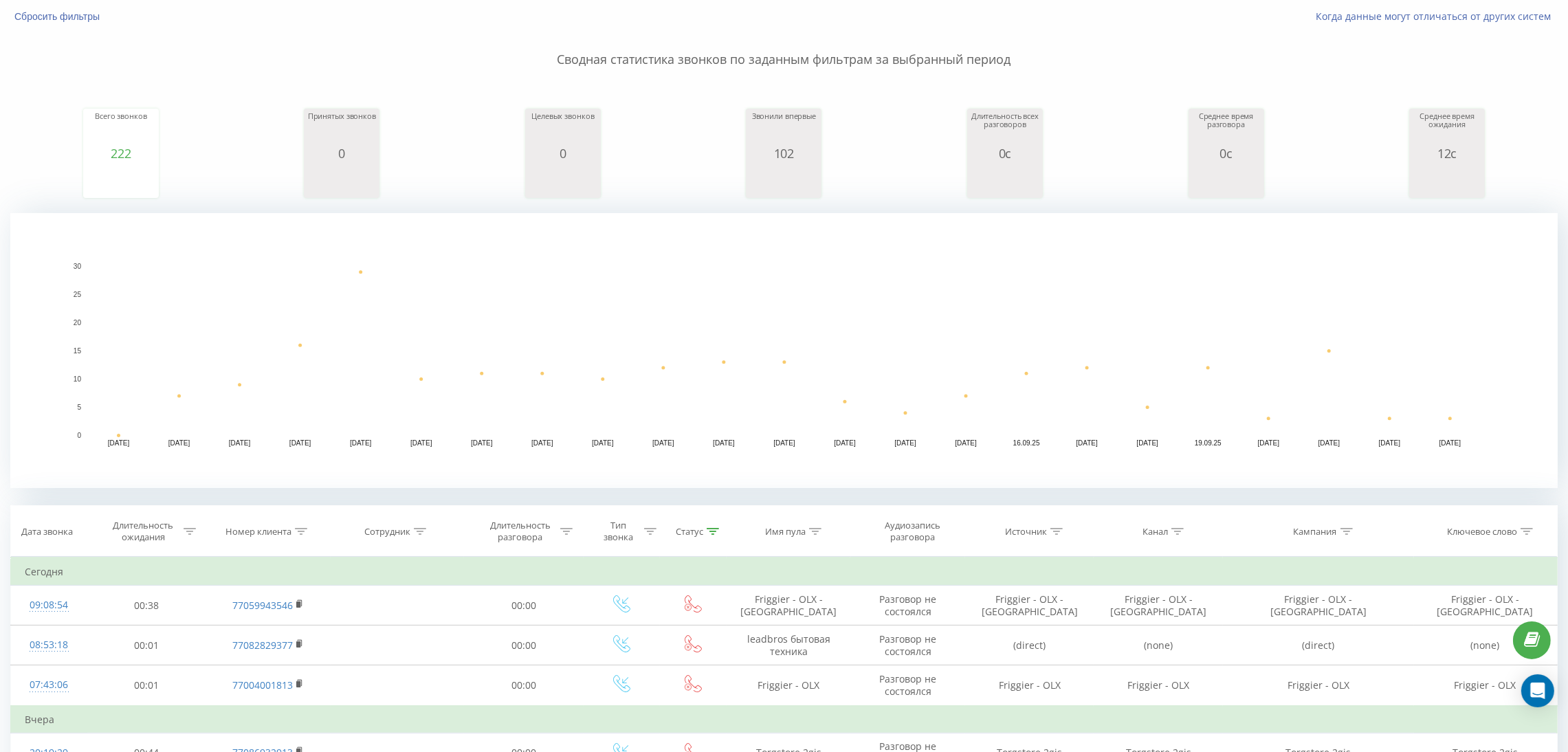
scroll to position [206, 0]
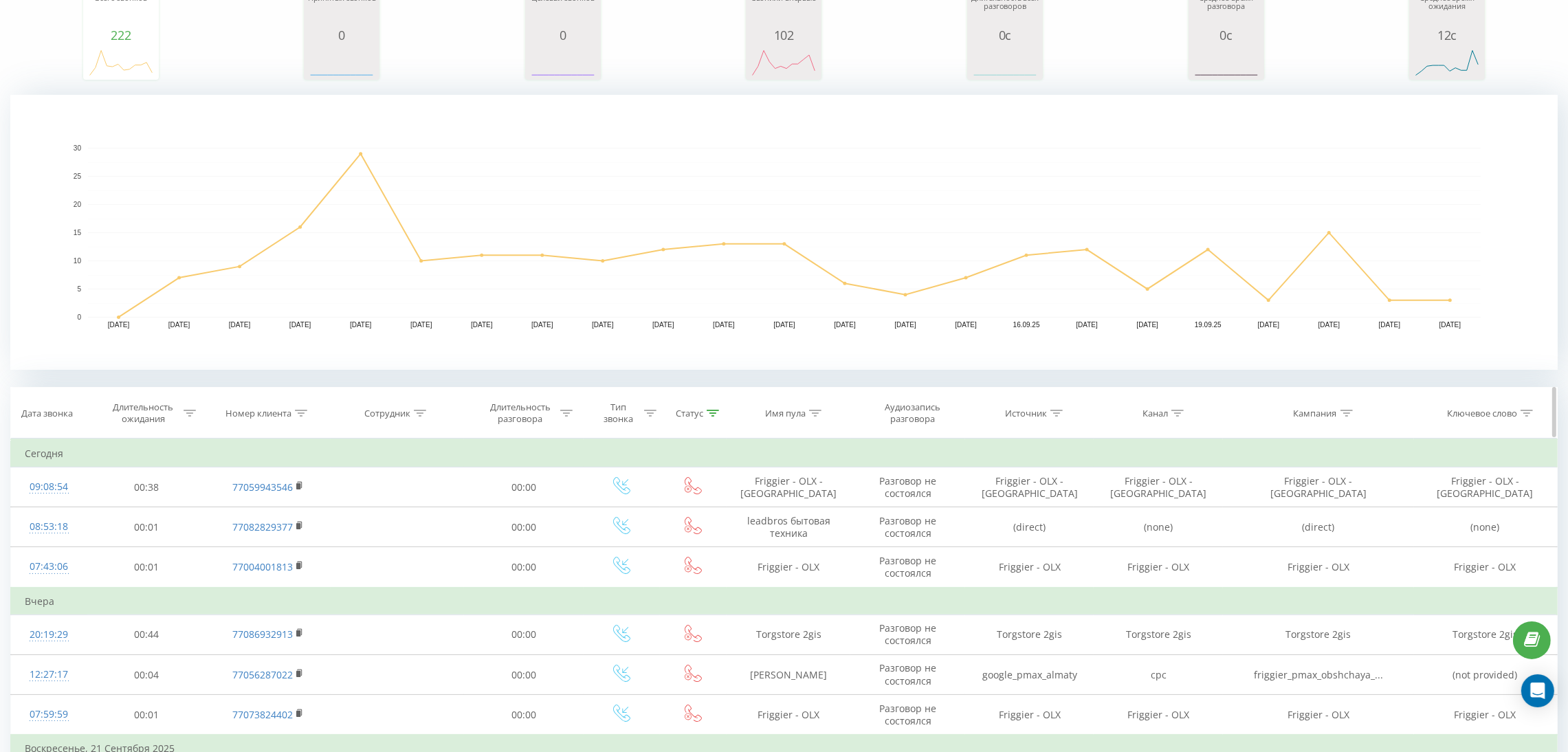
click at [188, 414] on icon at bounding box center [190, 413] width 12 height 7
click at [162, 506] on input "text" at bounding box center [147, 511] width 121 height 24
type input "00:03"
click at [183, 482] on div at bounding box center [139, 479] width 98 height 13
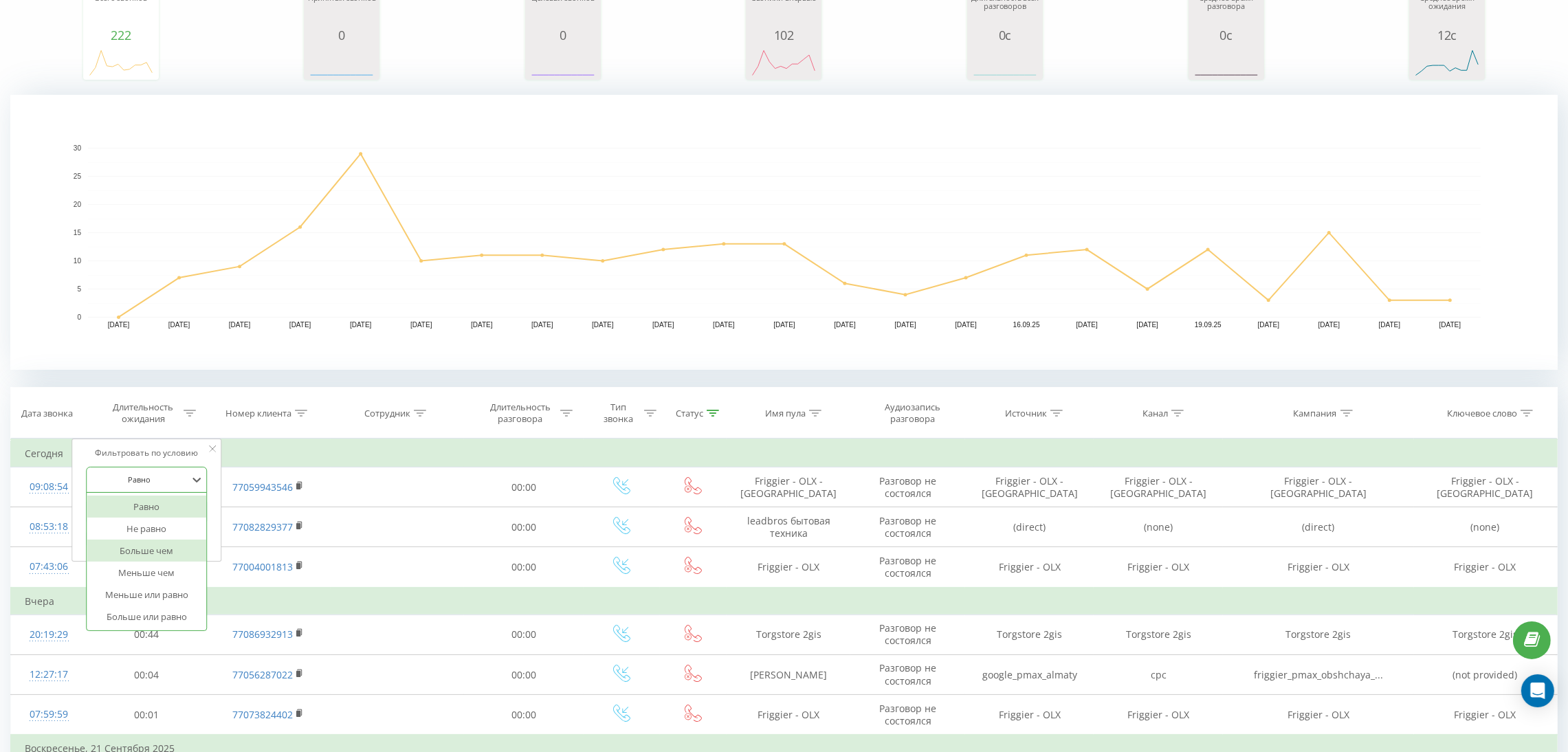
click at [179, 553] on div "Больше чем" at bounding box center [147, 550] width 119 height 22
click at [180, 533] on span "OK" at bounding box center [176, 538] width 38 height 22
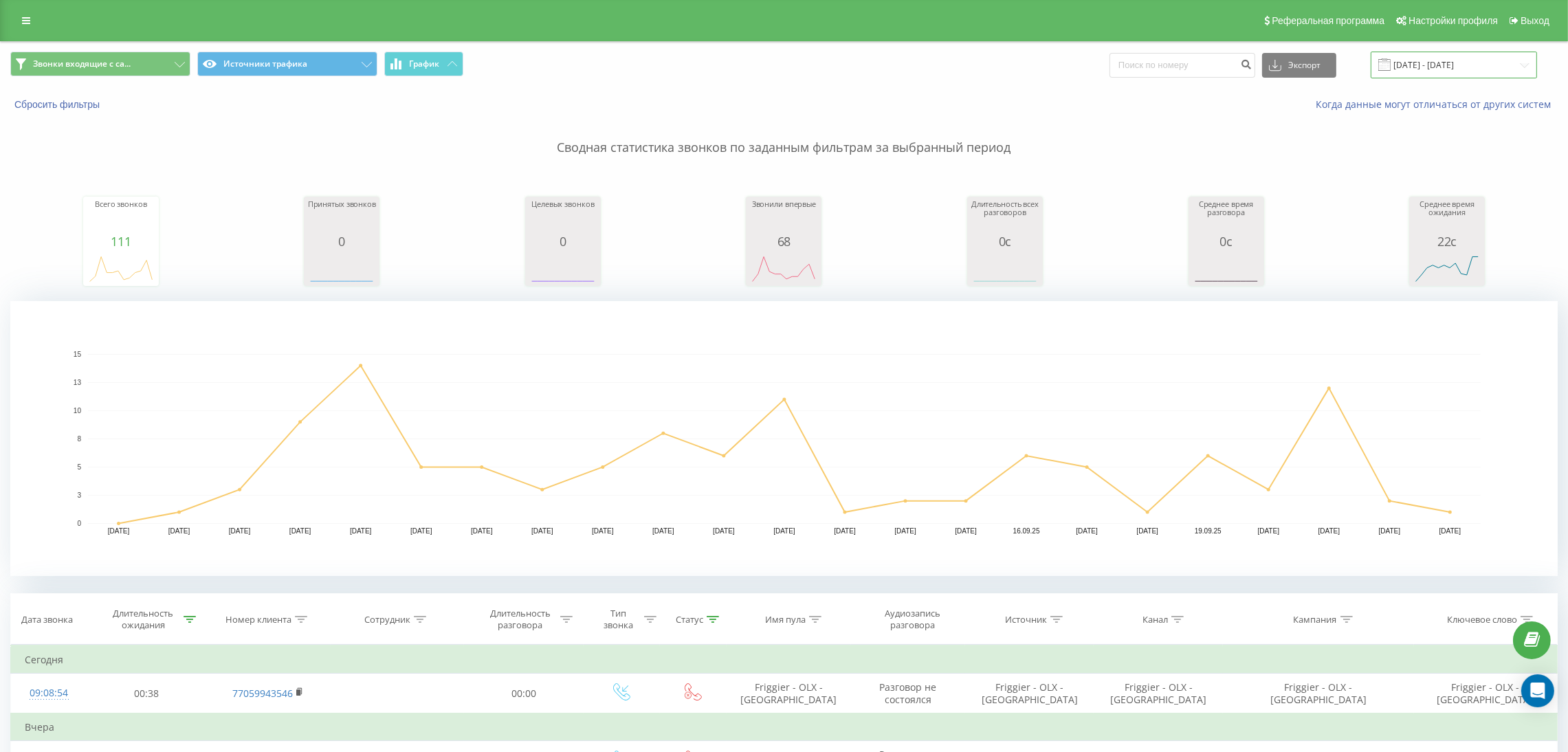
click at [1463, 59] on input "[DATE] - [DATE]" at bounding box center [1454, 65] width 166 height 27
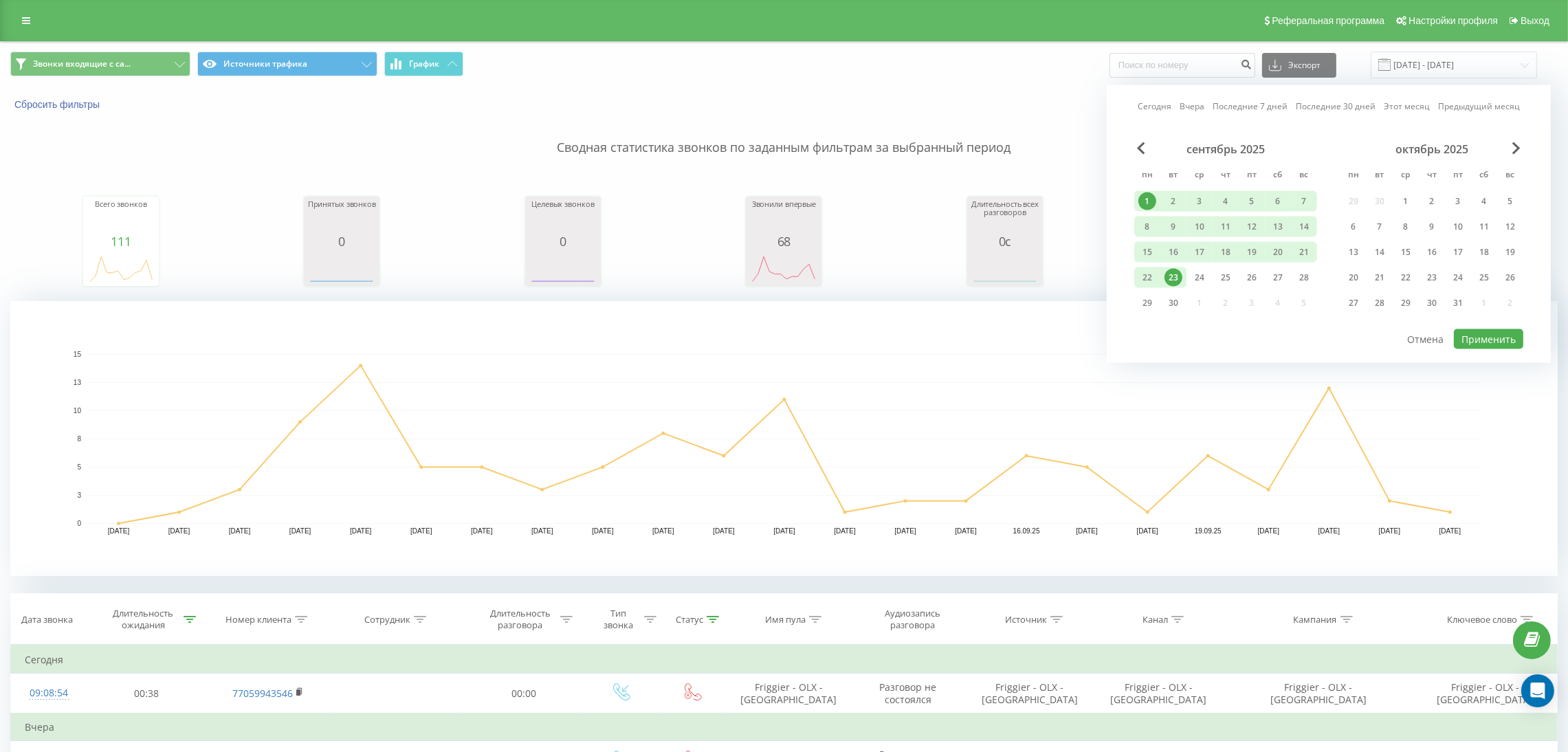
click at [1085, 92] on div "Сбросить фильтры Когда данные могут отличаться от других систем" at bounding box center [784, 105] width 1566 height 33
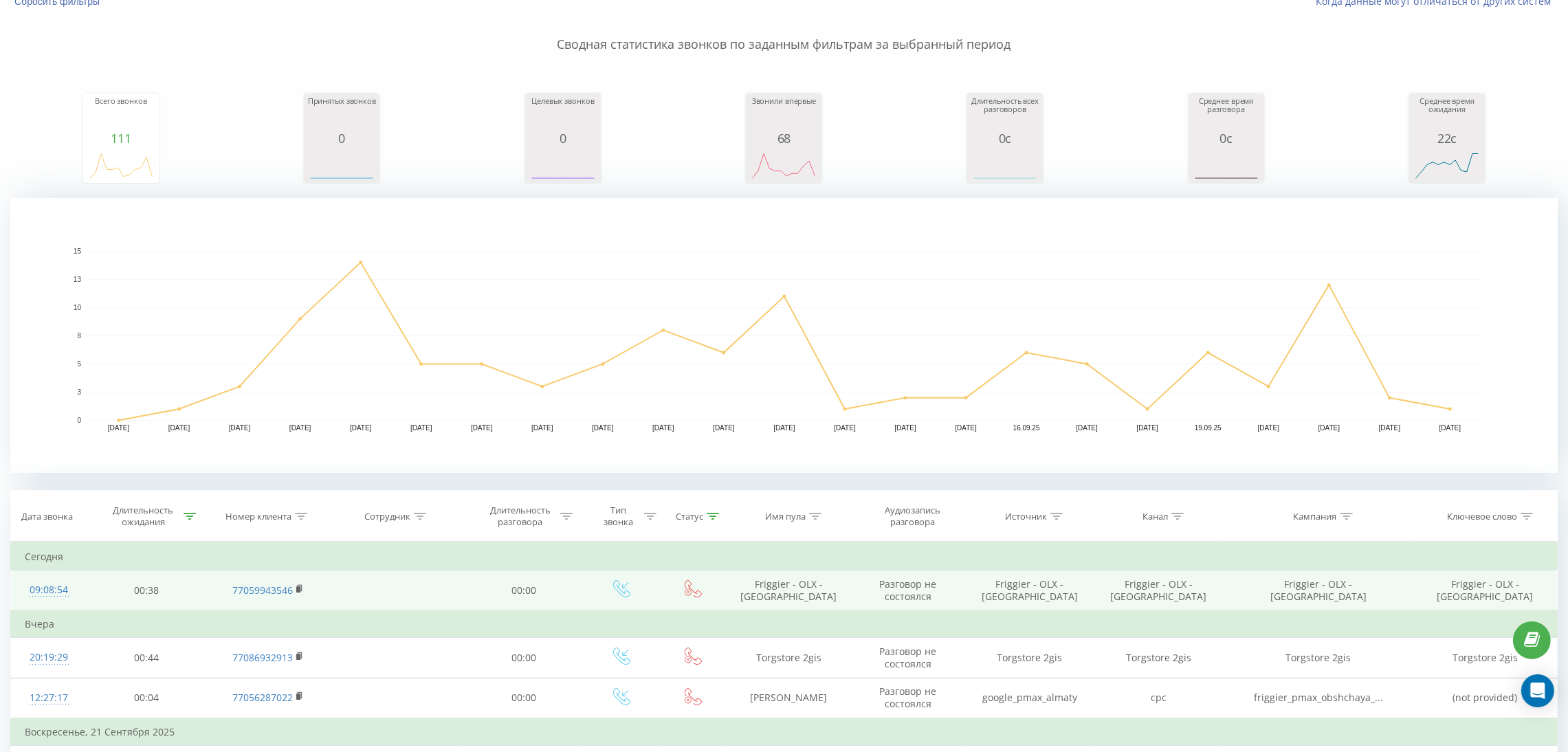
scroll to position [206, 0]
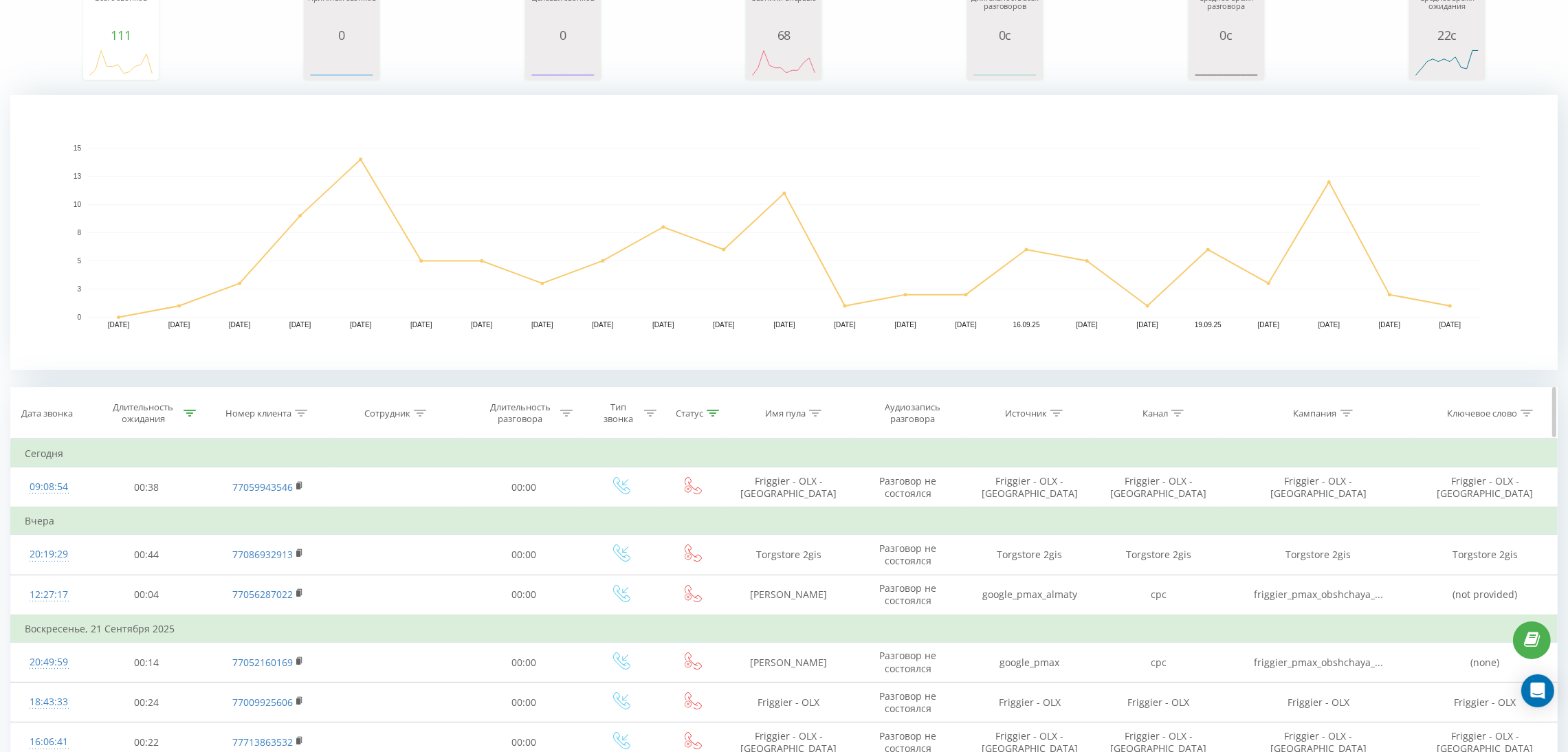
click at [716, 412] on icon at bounding box center [713, 413] width 12 height 7
click at [670, 546] on button "Отмена" at bounding box center [663, 542] width 59 height 17
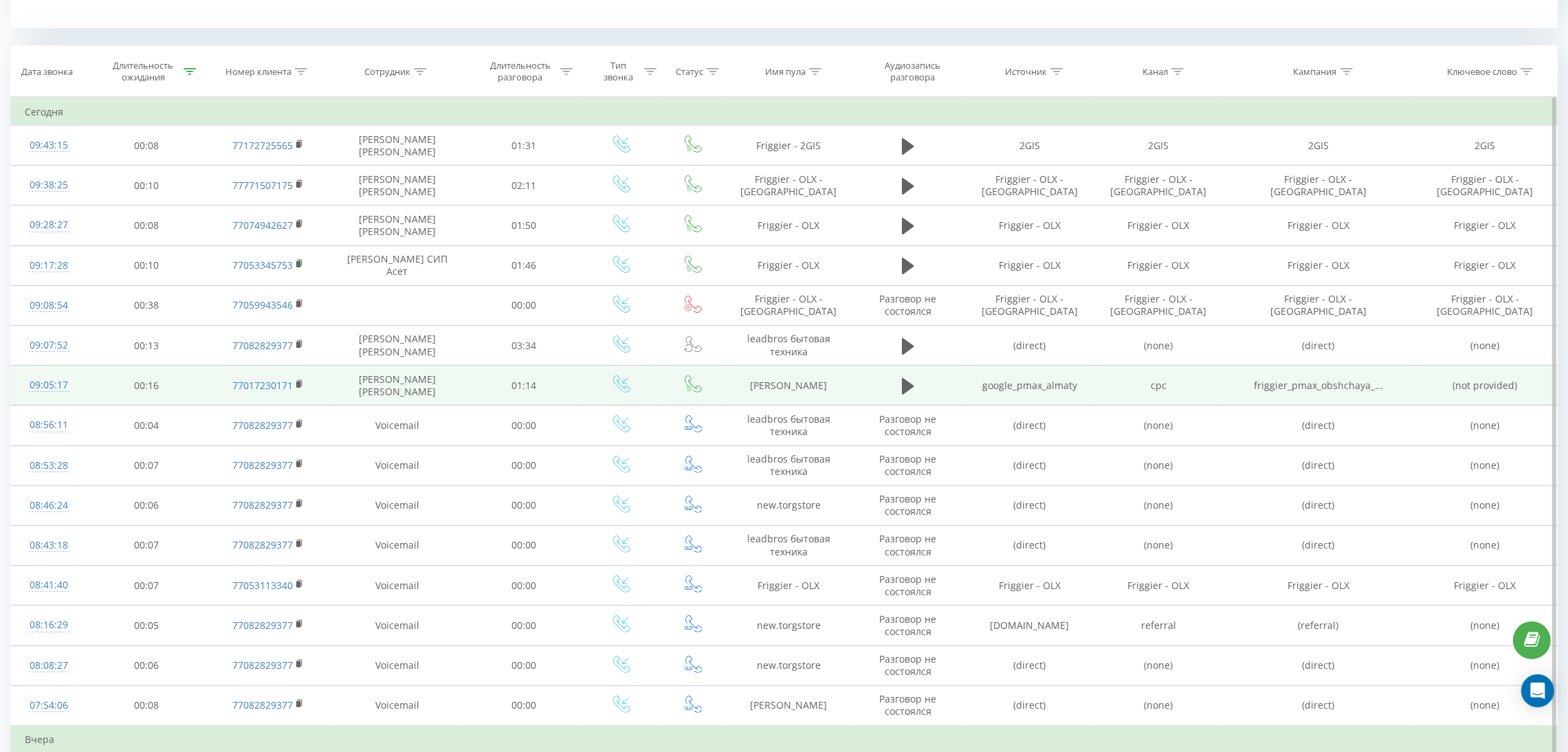
scroll to position [515, 0]
